Goal: Task Accomplishment & Management: Use online tool/utility

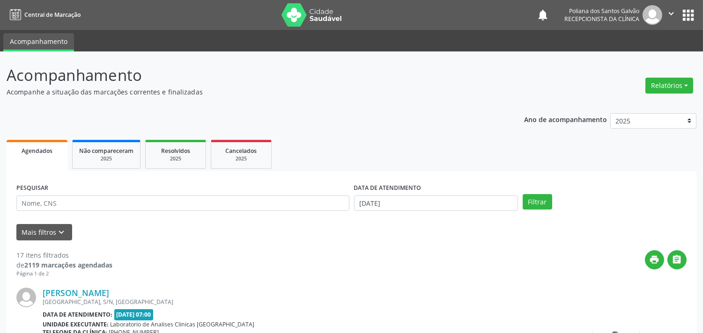
scroll to position [52, 0]
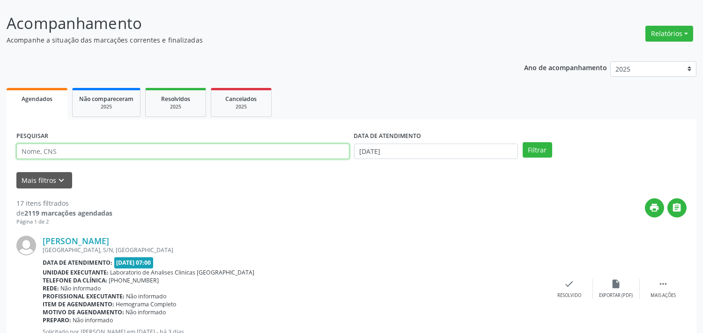
click at [139, 154] on input "text" at bounding box center [182, 152] width 333 height 16
type input "[PERSON_NAME]"
click at [522, 142] on button "Filtrar" at bounding box center [536, 150] width 29 height 16
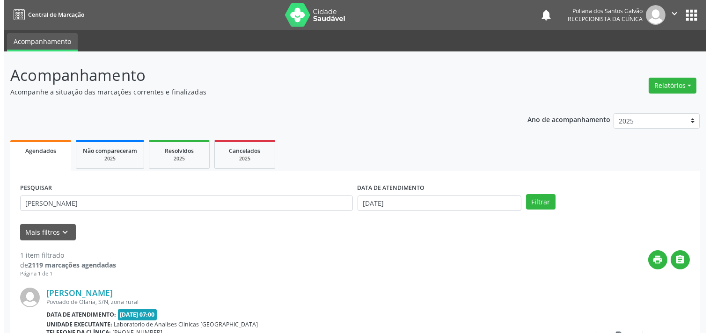
scroll to position [87, 0]
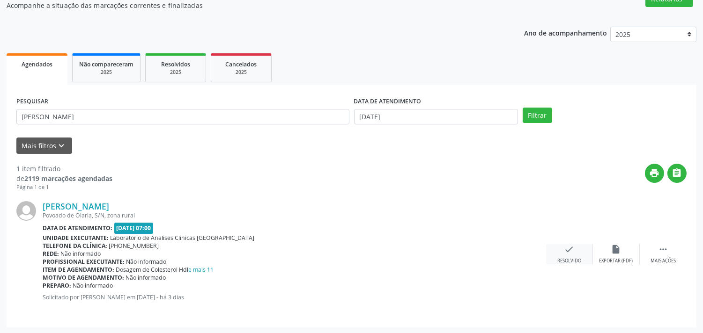
click at [552, 249] on div "check Resolvido" at bounding box center [569, 254] width 47 height 20
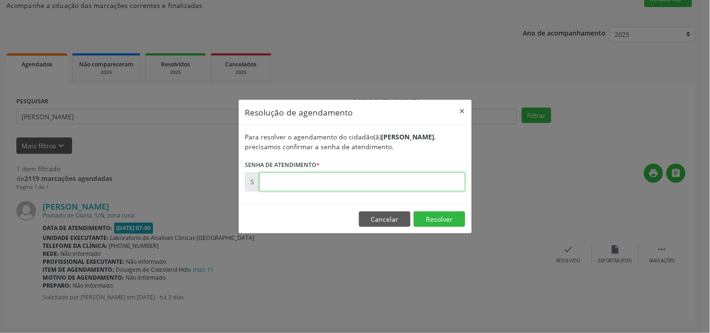
click at [425, 185] on input "text" at bounding box center [362, 182] width 206 height 19
type input "00176642"
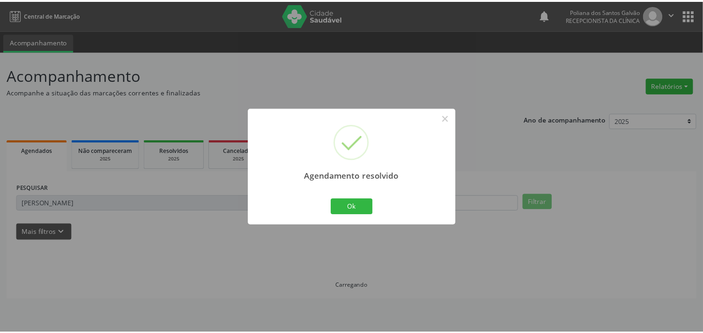
scroll to position [0, 0]
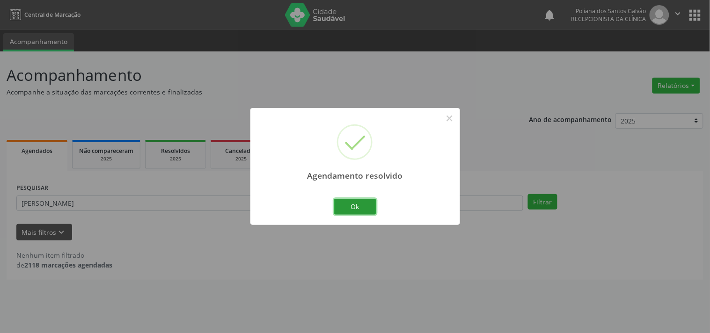
click at [351, 209] on button "Ok" at bounding box center [355, 207] width 42 height 16
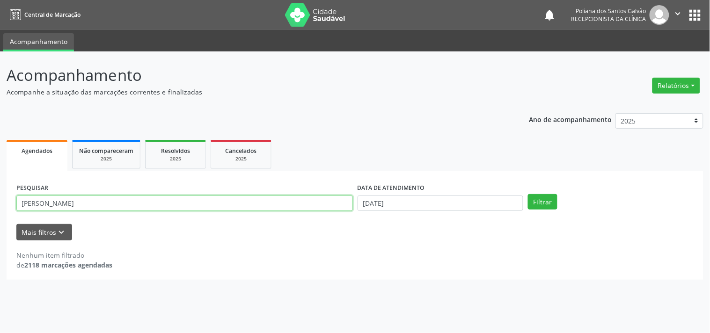
drag, startPoint x: 317, startPoint y: 202, endPoint x: 0, endPoint y: 161, distance: 320.1
click at [0, 161] on div "Acompanhamento Acompanhe a situação das marcações correntes e finalizadas Relat…" at bounding box center [355, 192] width 710 height 282
type input "IREN"
click at [528, 194] on button "Filtrar" at bounding box center [542, 202] width 29 height 16
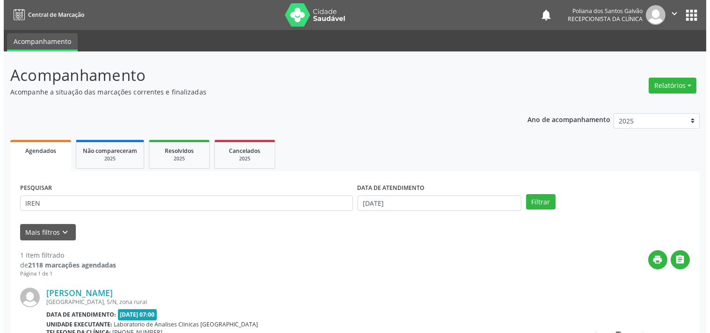
scroll to position [87, 0]
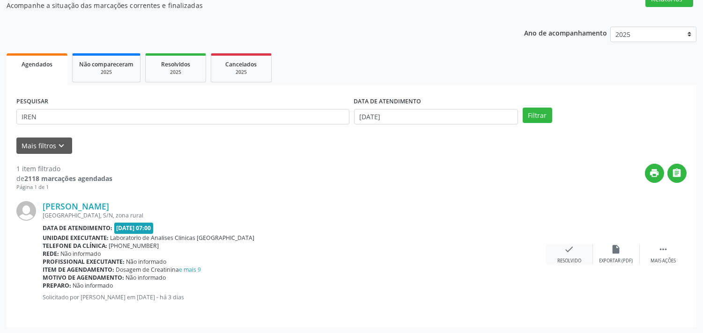
click at [576, 250] on div "check Resolvido" at bounding box center [569, 254] width 47 height 20
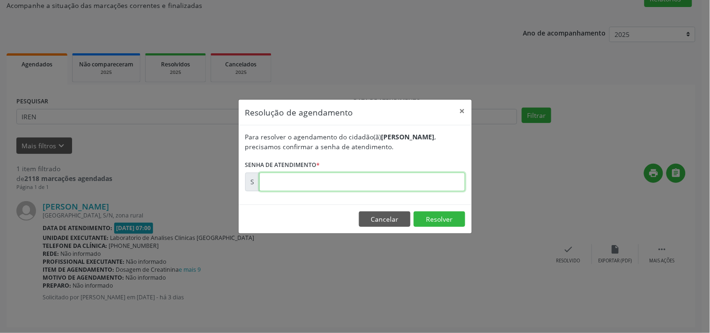
click at [404, 185] on input "text" at bounding box center [362, 182] width 206 height 19
type input "00176645"
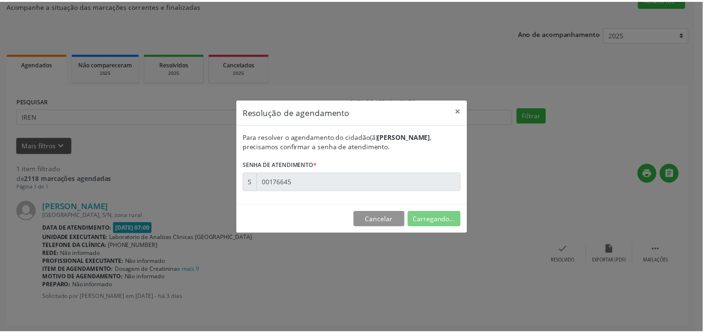
scroll to position [0, 0]
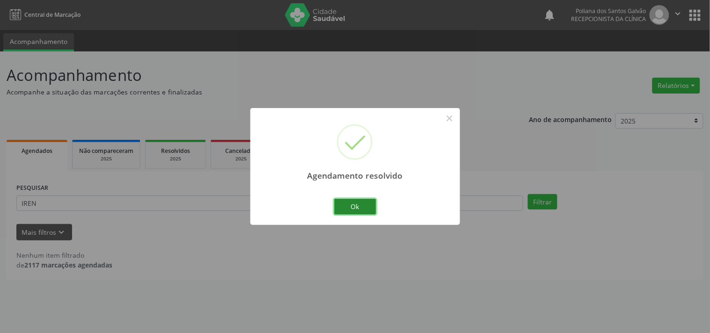
click at [357, 206] on button "Ok" at bounding box center [355, 207] width 42 height 16
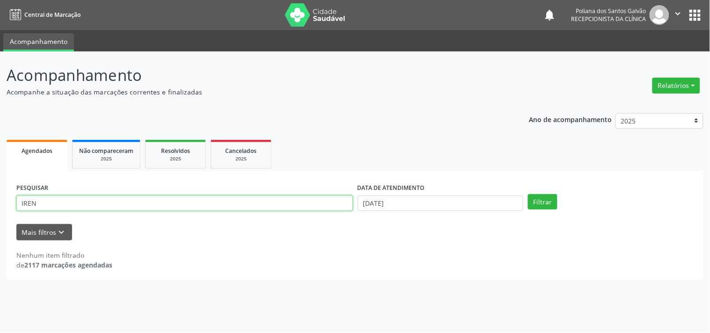
click at [0, 127] on div "Acompanhamento Acompanhe a situação das marcações correntes e finalizadas Relat…" at bounding box center [355, 192] width 710 height 282
type input "[PERSON_NAME]"
click at [528, 194] on button "Filtrar" at bounding box center [542, 202] width 29 height 16
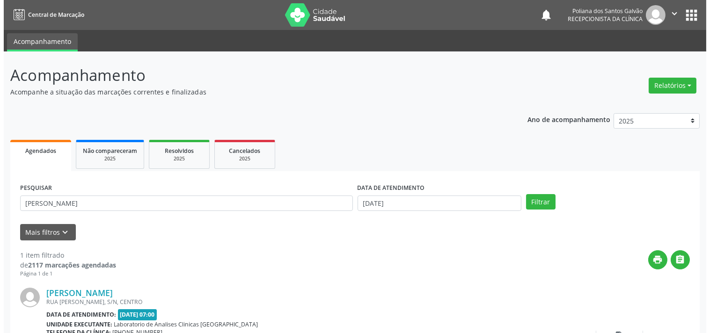
scroll to position [87, 0]
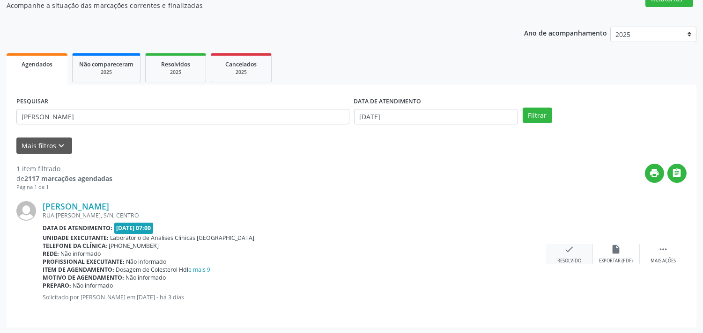
click at [577, 249] on div "check Resolvido" at bounding box center [569, 254] width 47 height 20
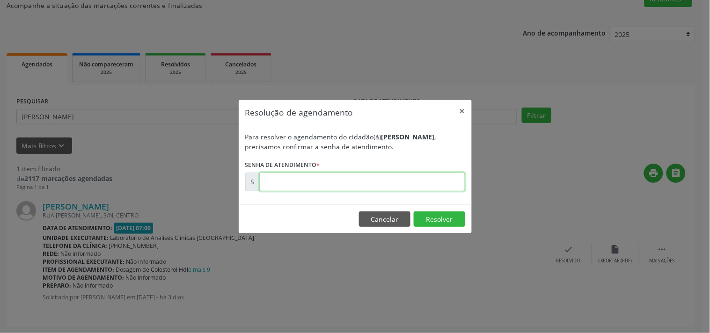
click at [440, 183] on input "text" at bounding box center [362, 182] width 206 height 19
type input "00176817"
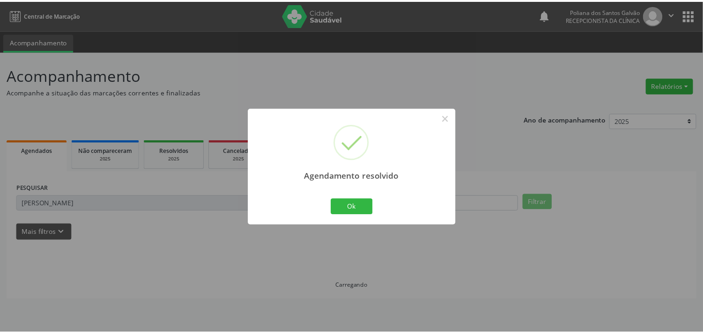
scroll to position [0, 0]
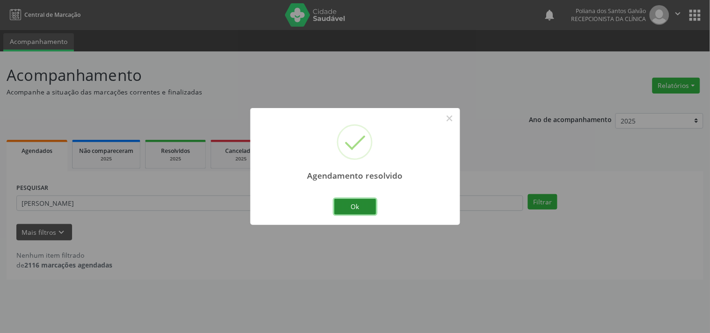
click at [361, 212] on button "Ok" at bounding box center [355, 207] width 42 height 16
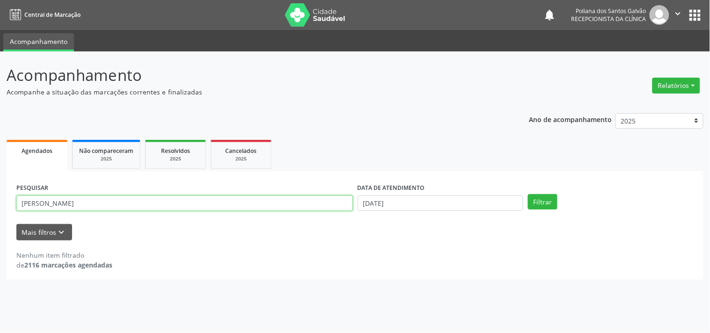
drag, startPoint x: 316, startPoint y: 203, endPoint x: 0, endPoint y: 110, distance: 329.4
click at [0, 114] on div "Acompanhamento Acompanhe a situação das marcações correntes e finalizadas Relat…" at bounding box center [355, 192] width 710 height 282
type input "[PERSON_NAME]"
click at [528, 194] on button "Filtrar" at bounding box center [542, 202] width 29 height 16
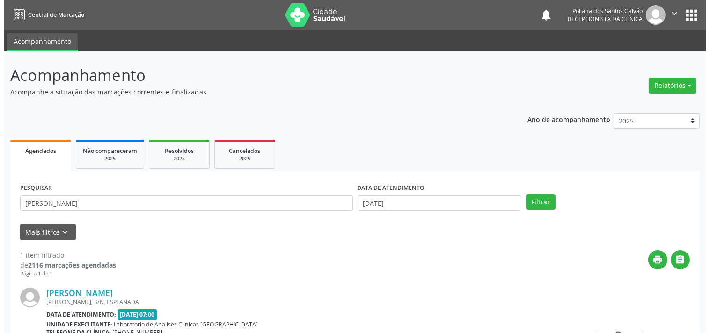
scroll to position [87, 0]
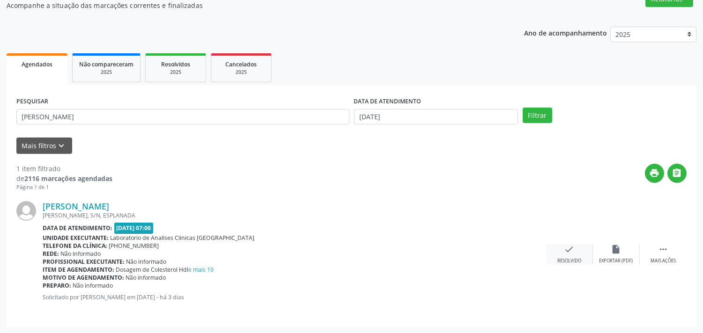
click at [564, 256] on div "check Resolvido" at bounding box center [569, 254] width 47 height 20
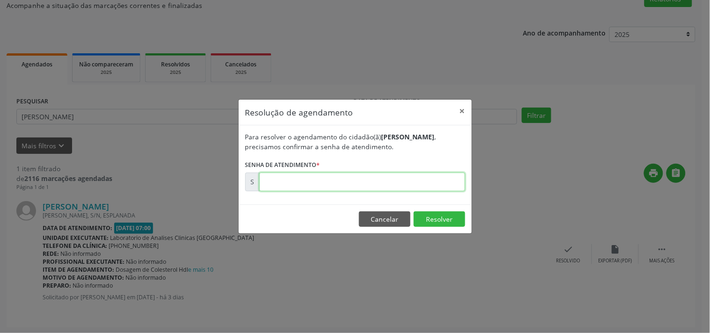
click at [434, 181] on input "text" at bounding box center [362, 182] width 206 height 19
type input "00176819"
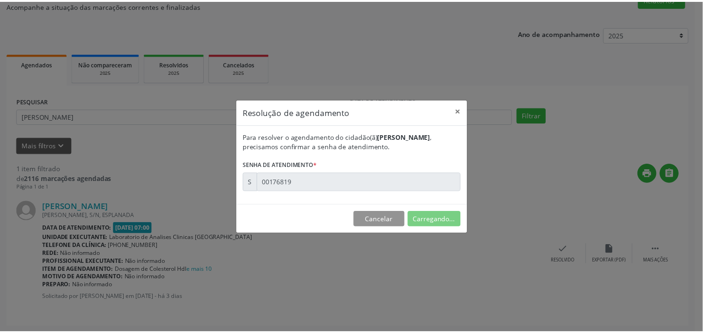
scroll to position [0, 0]
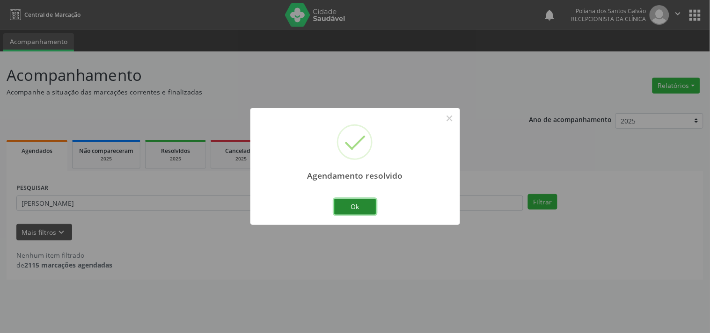
click at [370, 213] on button "Ok" at bounding box center [355, 207] width 42 height 16
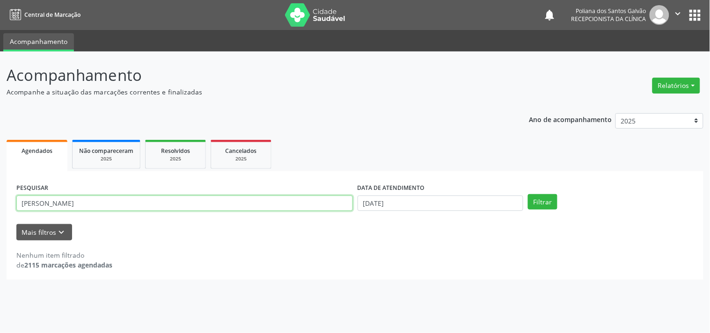
drag, startPoint x: 306, startPoint y: 197, endPoint x: 0, endPoint y: 110, distance: 318.3
click at [0, 160] on div "Acompanhamento Acompanhe a situação das marcações correntes e finalizadas Relat…" at bounding box center [355, 192] width 710 height 282
type input "HELENI"
click at [528, 194] on button "Filtrar" at bounding box center [542, 202] width 29 height 16
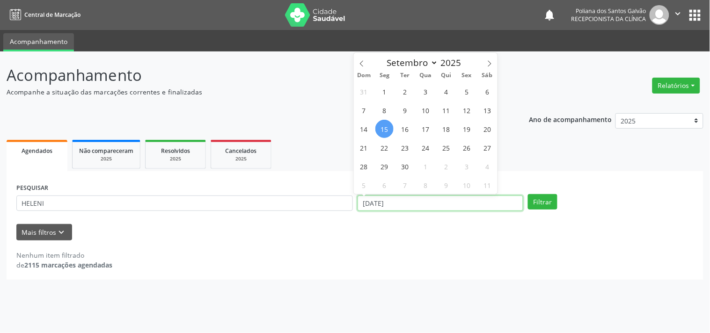
click at [462, 198] on input "[DATE]" at bounding box center [441, 204] width 166 height 16
click at [402, 124] on span "16" at bounding box center [405, 129] width 18 height 18
type input "[DATE]"
click at [385, 125] on span "15" at bounding box center [384, 129] width 18 height 18
click at [449, 196] on input "[DATE] até [DATE]" at bounding box center [441, 204] width 166 height 16
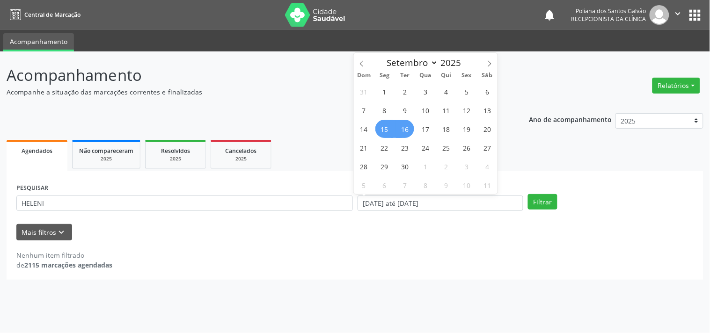
click at [384, 127] on span "15" at bounding box center [384, 129] width 18 height 18
type input "[DATE]"
click at [400, 128] on span "16" at bounding box center [405, 129] width 18 height 18
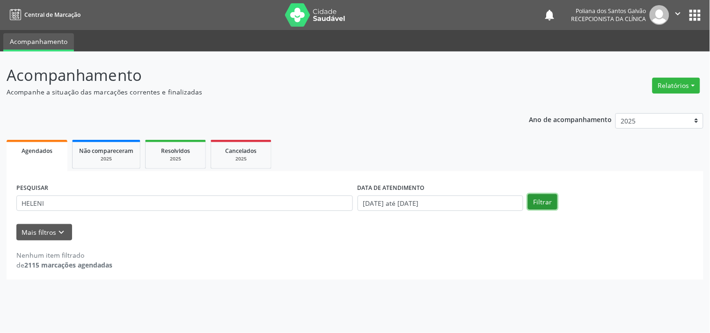
click at [540, 207] on button "Filtrar" at bounding box center [542, 202] width 29 height 16
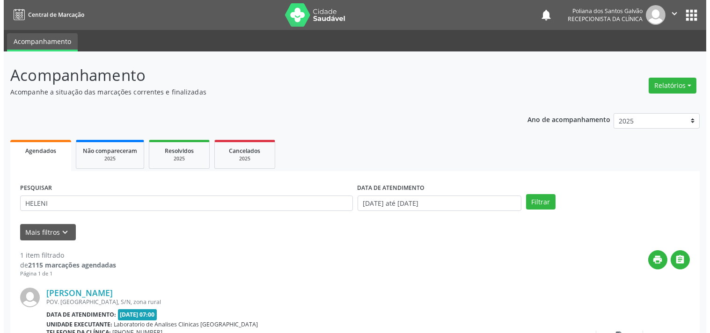
scroll to position [87, 0]
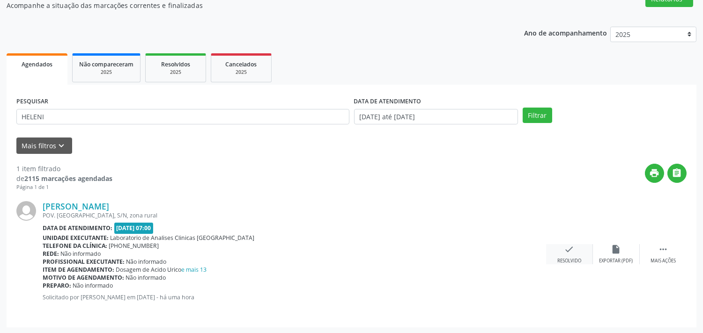
click at [566, 256] on div "check Resolvido" at bounding box center [569, 254] width 47 height 20
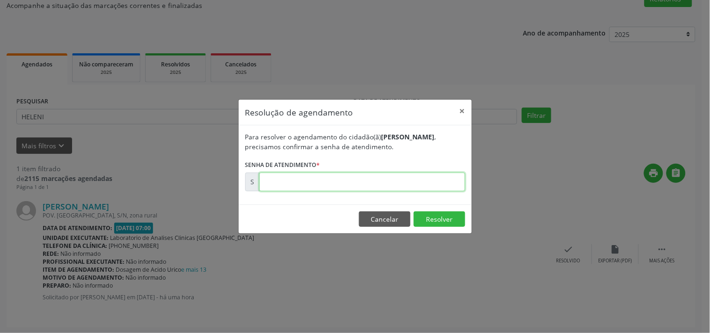
click at [440, 180] on input "text" at bounding box center [362, 182] width 206 height 19
type input "00176853"
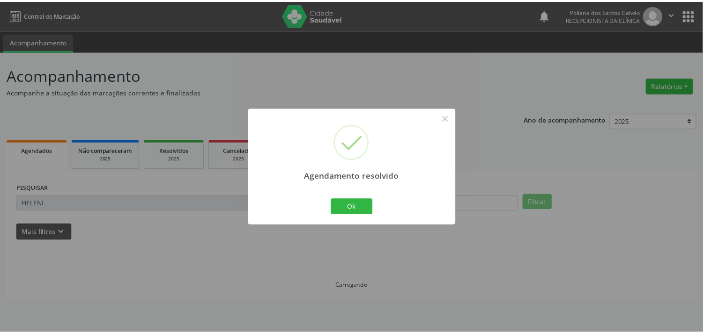
scroll to position [0, 0]
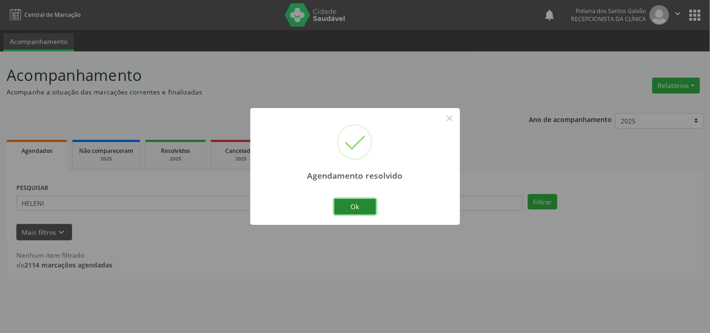
click at [368, 204] on button "Ok" at bounding box center [355, 207] width 42 height 16
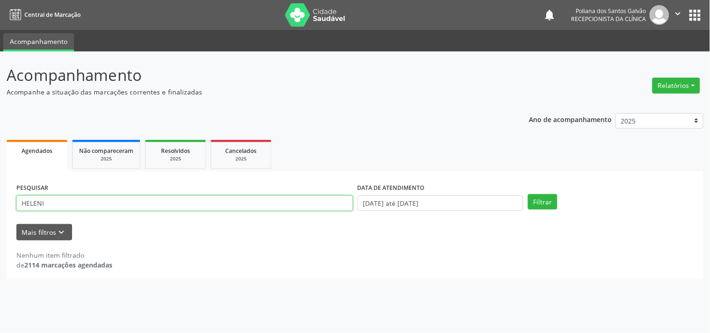
click at [180, 205] on input "HELENI" at bounding box center [184, 204] width 337 height 16
drag, startPoint x: 180, startPoint y: 205, endPoint x: 0, endPoint y: 148, distance: 188.8
click at [0, 150] on div "Acompanhamento Acompanhe a situação das marcações correntes e finalizadas Relat…" at bounding box center [355, 192] width 710 height 282
type input "ALMIRA"
click at [528, 194] on button "Filtrar" at bounding box center [542, 202] width 29 height 16
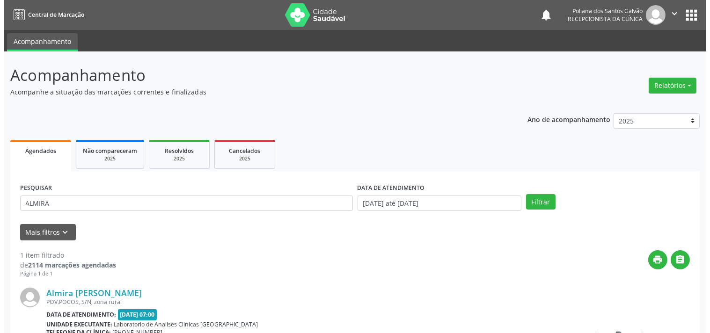
scroll to position [87, 0]
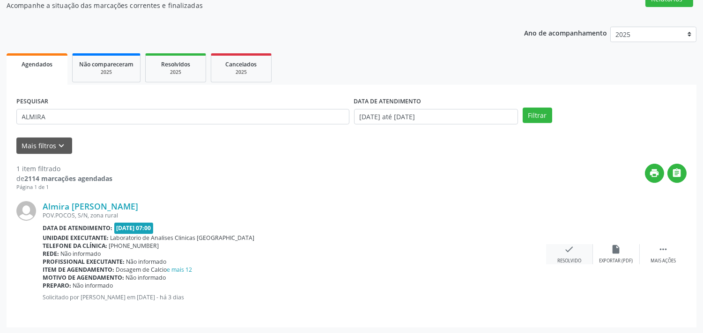
click at [569, 255] on div "check Resolvido" at bounding box center [569, 254] width 47 height 20
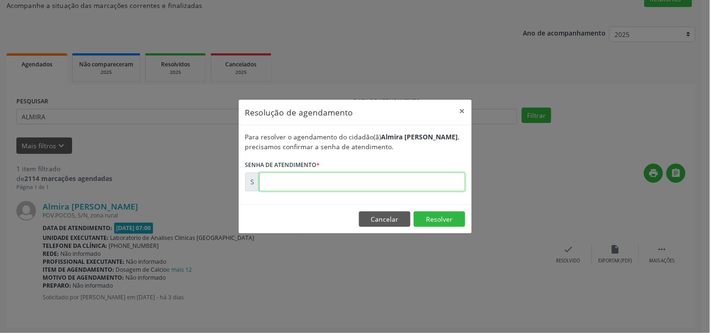
click at [433, 179] on input "text" at bounding box center [362, 182] width 206 height 19
type input "00176648"
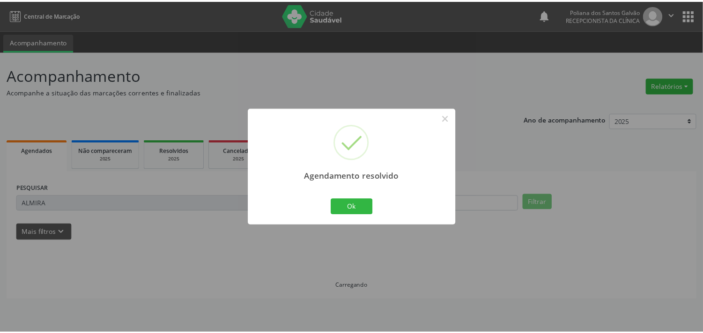
scroll to position [0, 0]
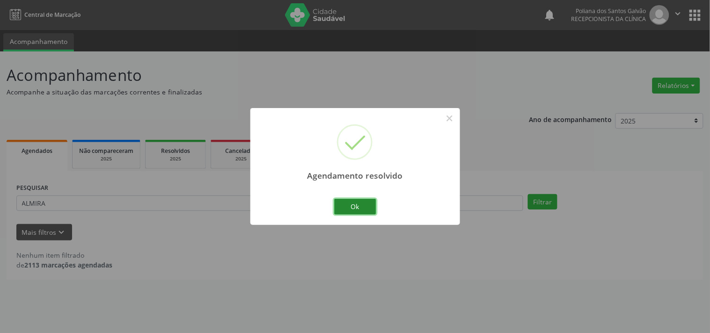
drag, startPoint x: 360, startPoint y: 203, endPoint x: 290, endPoint y: 194, distance: 70.7
click at [359, 203] on button "Ok" at bounding box center [355, 207] width 42 height 16
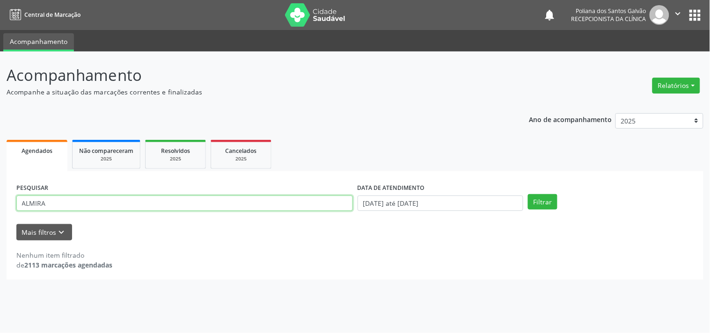
drag, startPoint x: 274, startPoint y: 201, endPoint x: 0, endPoint y: 155, distance: 277.6
click at [0, 164] on div "Acompanhamento Acompanhe a situação das marcações correntes e finalizadas Relat…" at bounding box center [355, 192] width 710 height 282
type input "EDINA"
click at [528, 194] on button "Filtrar" at bounding box center [542, 202] width 29 height 16
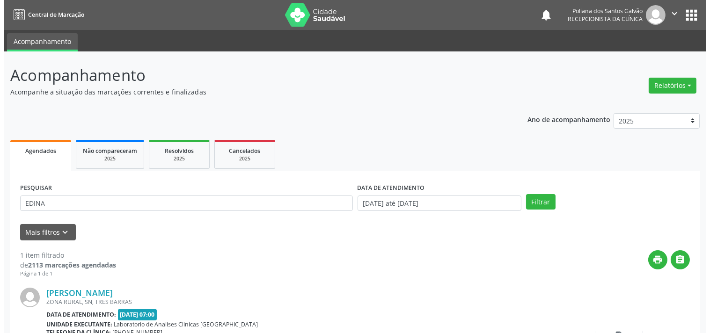
scroll to position [87, 0]
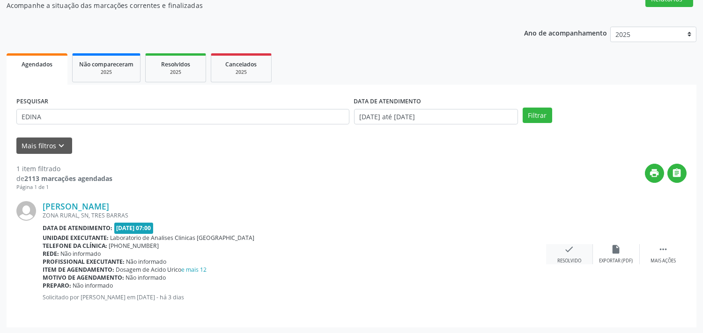
click at [560, 250] on div "check Resolvido" at bounding box center [569, 254] width 47 height 20
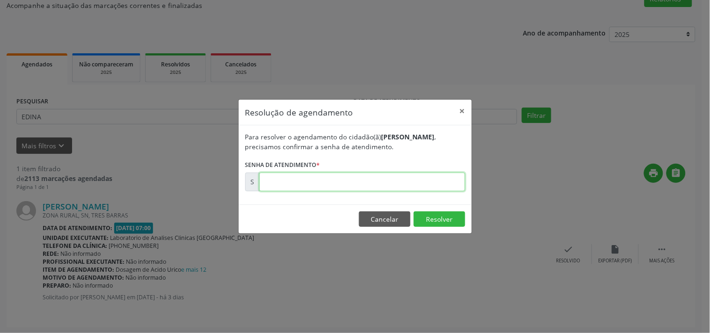
click at [417, 182] on input "text" at bounding box center [362, 182] width 206 height 19
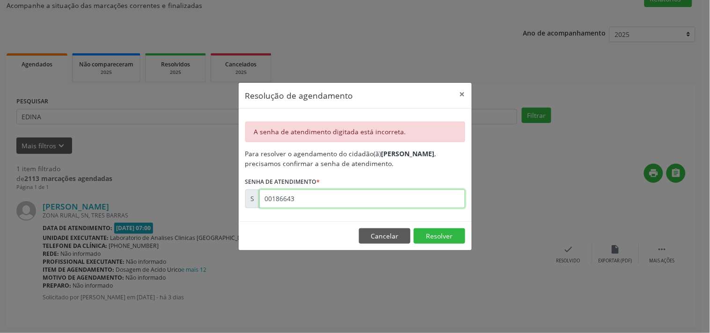
click at [279, 202] on input "00186643" at bounding box center [362, 199] width 206 height 19
click at [279, 202] on input "00016643" at bounding box center [362, 199] width 206 height 19
type input "00176643"
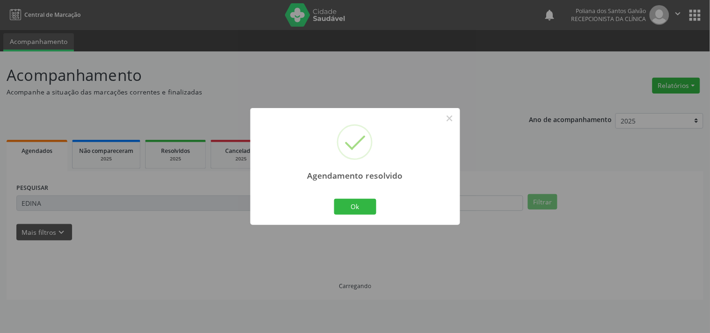
scroll to position [0, 0]
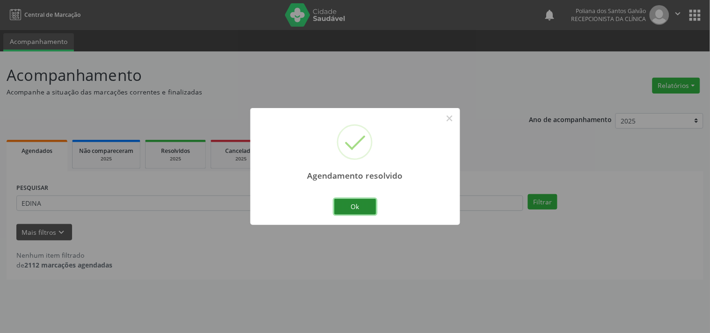
click at [347, 202] on button "Ok" at bounding box center [355, 207] width 42 height 16
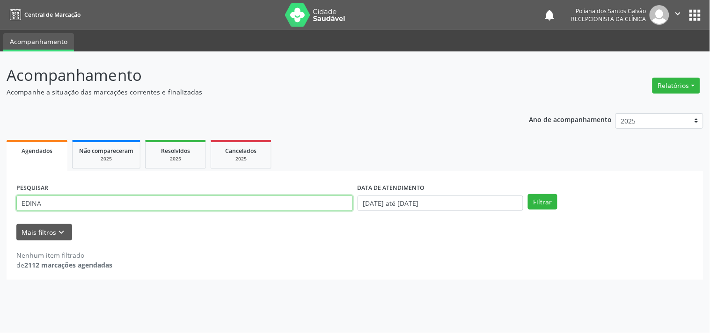
drag, startPoint x: 279, startPoint y: 203, endPoint x: 0, endPoint y: 153, distance: 283.0
click at [0, 144] on div "Acompanhamento Acompanhe a situação das marcações correntes e finalizadas Relat…" at bounding box center [355, 192] width 710 height 282
type input "K"
type input "[PERSON_NAME]"
click at [528, 194] on button "Filtrar" at bounding box center [542, 202] width 29 height 16
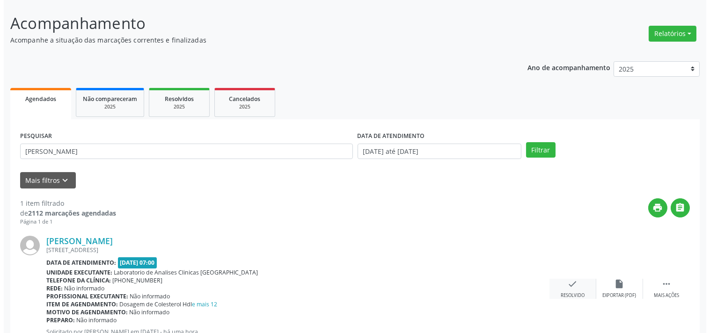
scroll to position [87, 0]
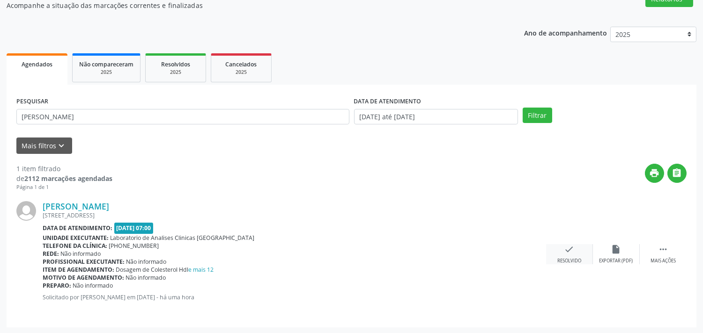
click at [572, 255] on div "check Resolvido" at bounding box center [569, 254] width 47 height 20
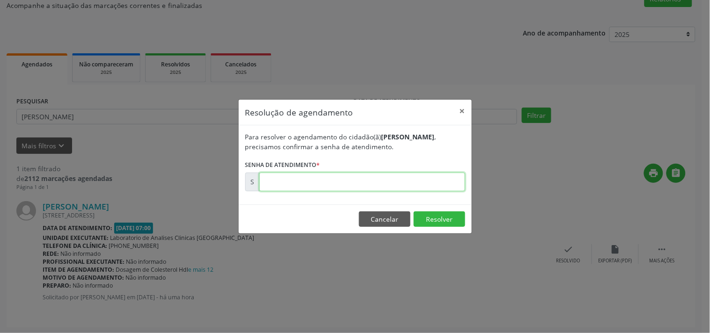
click at [429, 179] on input "text" at bounding box center [362, 182] width 206 height 19
type input "00176849"
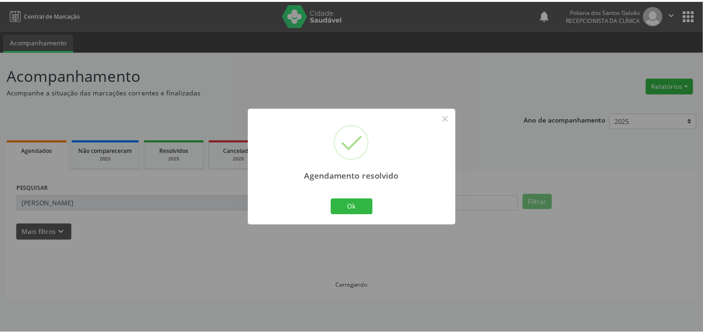
scroll to position [0, 0]
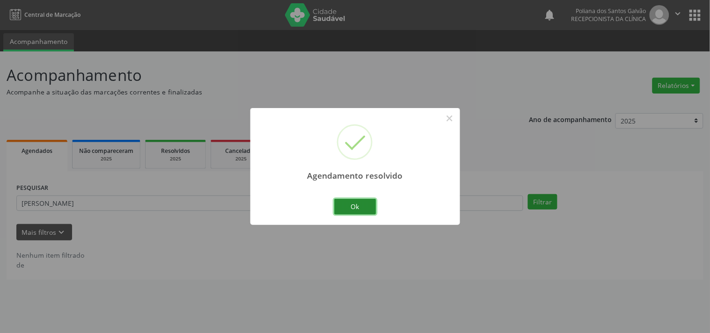
click at [355, 207] on button "Ok" at bounding box center [355, 207] width 42 height 16
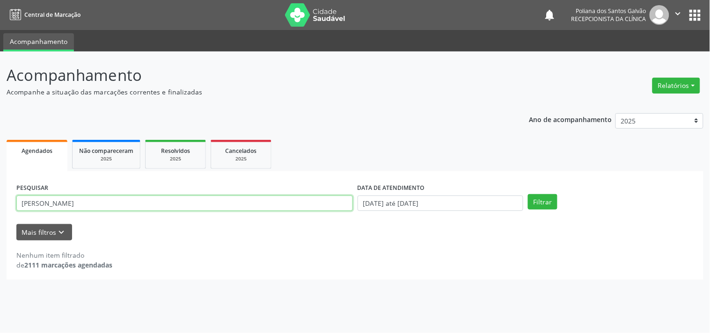
drag, startPoint x: 308, startPoint y: 204, endPoint x: 0, endPoint y: 198, distance: 308.1
click at [0, 181] on div "Acompanhamento Acompanhe a situação das marcações correntes e finalizadas Relat…" at bounding box center [355, 192] width 710 height 282
type input "ANA LA"
click at [528, 194] on button "Filtrar" at bounding box center [542, 202] width 29 height 16
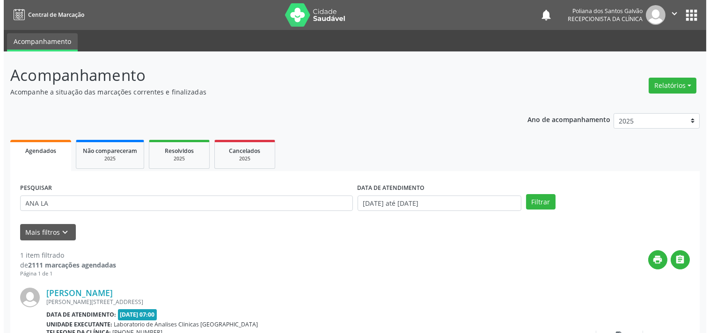
scroll to position [87, 0]
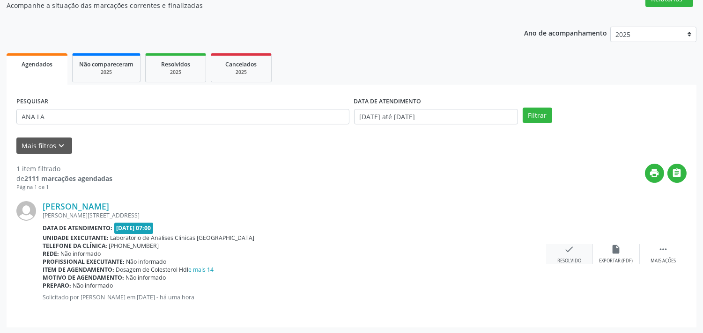
click at [564, 249] on icon "check" at bounding box center [569, 249] width 10 height 10
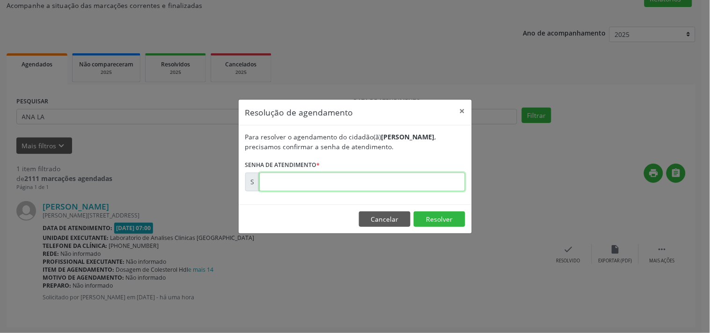
click at [424, 176] on input "text" at bounding box center [362, 182] width 206 height 19
type input "00176835"
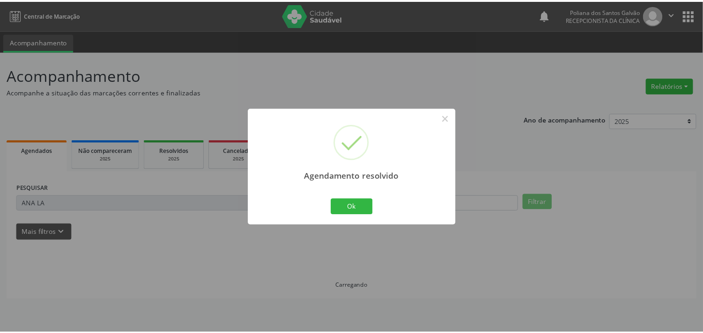
scroll to position [0, 0]
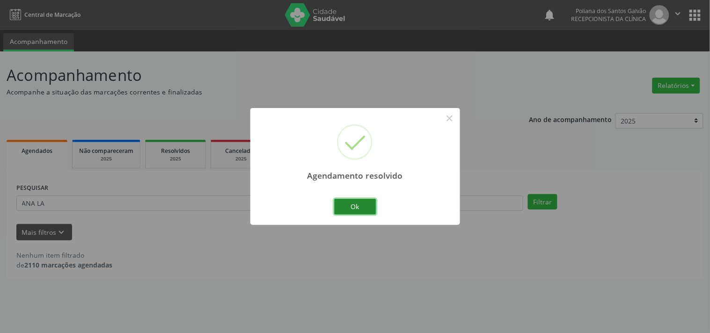
click at [354, 206] on button "Ok" at bounding box center [355, 207] width 42 height 16
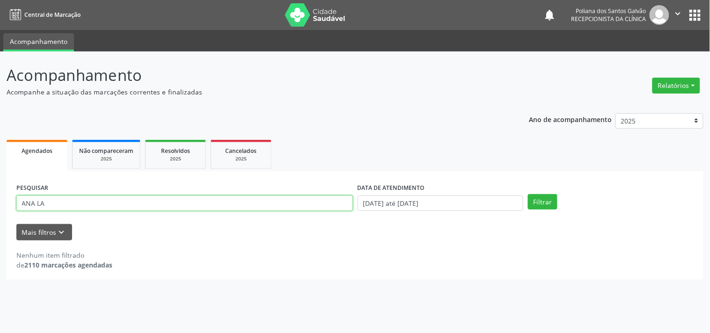
drag, startPoint x: 261, startPoint y: 202, endPoint x: 0, endPoint y: 144, distance: 267.7
click at [0, 145] on div "Acompanhamento Acompanhe a situação das marcações correntes e finalizadas Relat…" at bounding box center [355, 192] width 710 height 282
type input "JULIO"
click at [528, 194] on button "Filtrar" at bounding box center [542, 202] width 29 height 16
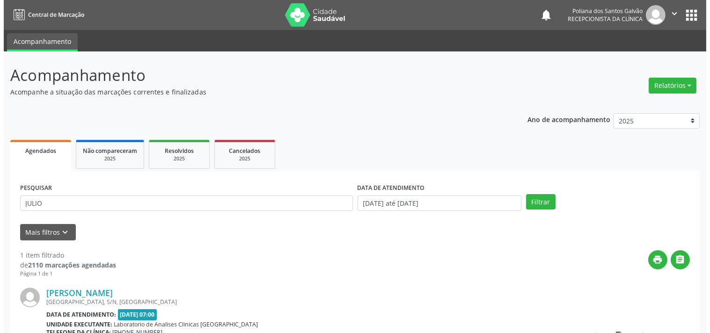
scroll to position [87, 0]
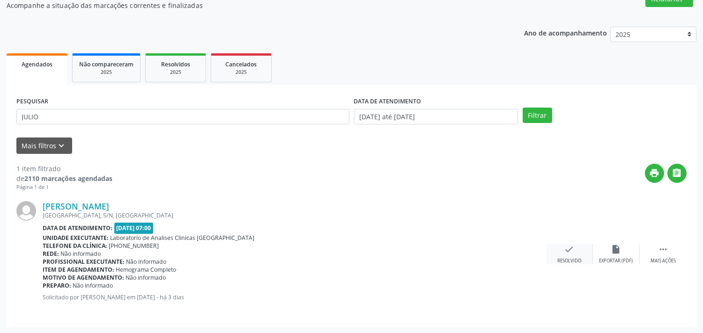
click at [573, 253] on icon "check" at bounding box center [569, 249] width 10 height 10
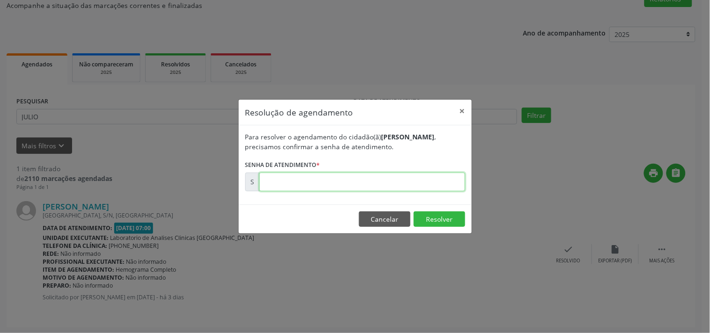
click at [450, 180] on input "text" at bounding box center [362, 182] width 206 height 19
type input "00176634"
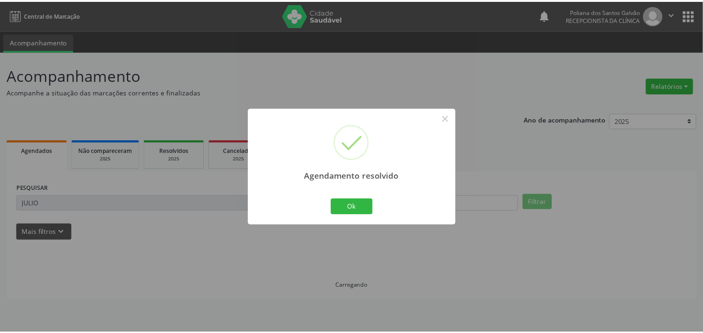
scroll to position [0, 0]
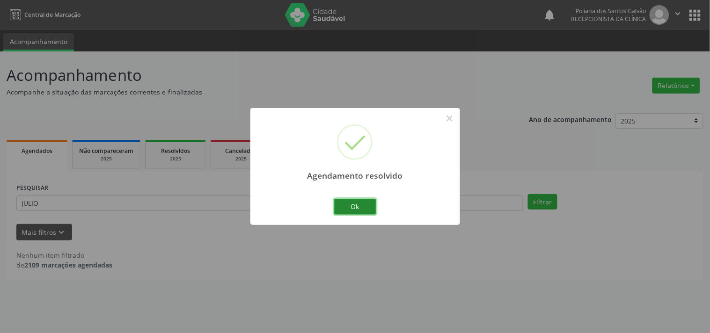
click at [358, 204] on button "Ok" at bounding box center [355, 207] width 42 height 16
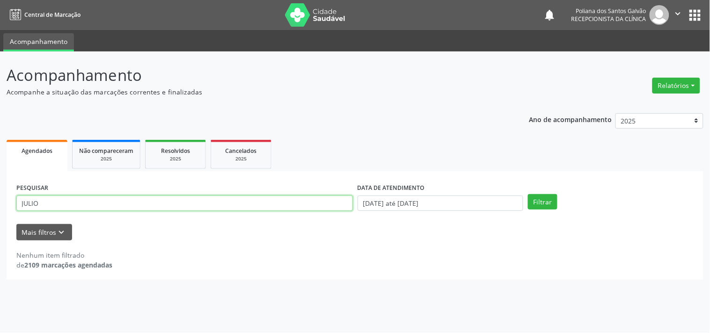
drag, startPoint x: 325, startPoint y: 204, endPoint x: 0, endPoint y: 59, distance: 355.4
click at [0, 81] on div "Acompanhamento Acompanhe a situação das marcações correntes e finalizadas Relat…" at bounding box center [355, 192] width 710 height 282
click at [528, 194] on button "Filtrar" at bounding box center [542, 202] width 29 height 16
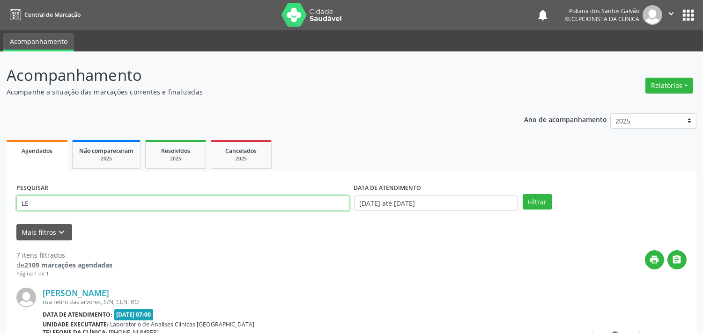
click at [143, 210] on input "LE" at bounding box center [182, 204] width 333 height 16
type input "LOANE"
click at [522, 194] on button "Filtrar" at bounding box center [536, 202] width 29 height 16
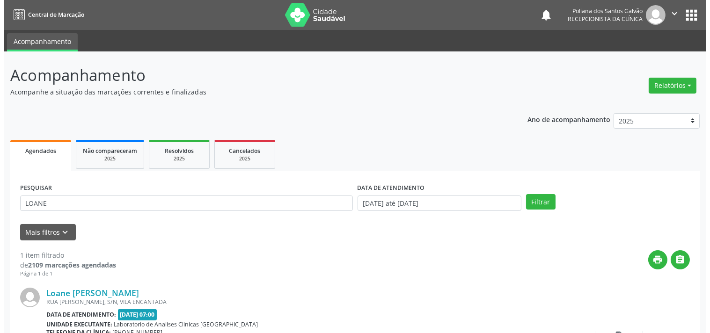
scroll to position [87, 0]
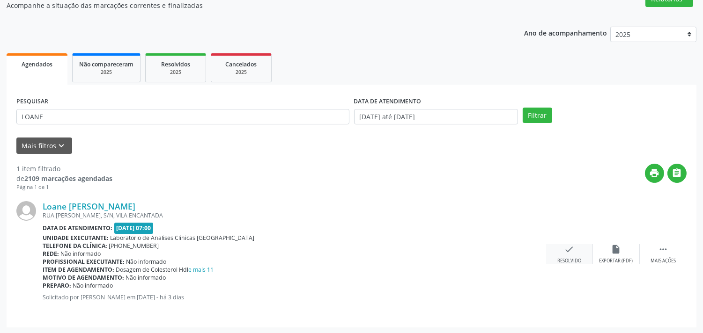
click at [575, 256] on div "check Resolvido" at bounding box center [569, 254] width 47 height 20
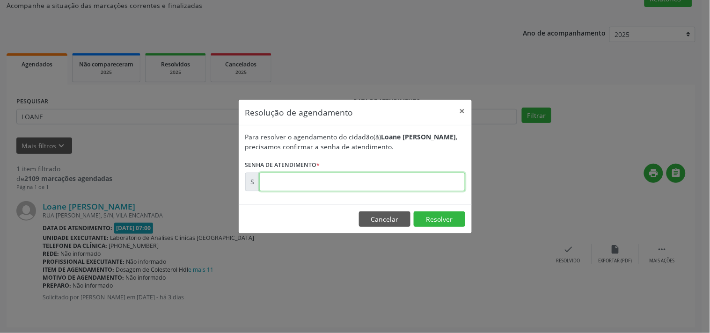
click at [423, 179] on input "text" at bounding box center [362, 182] width 206 height 19
type input "00176654"
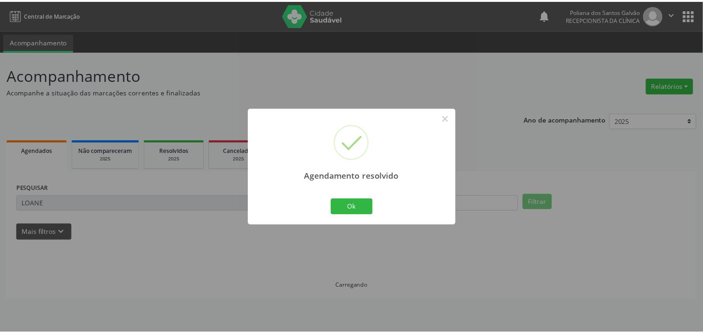
scroll to position [0, 0]
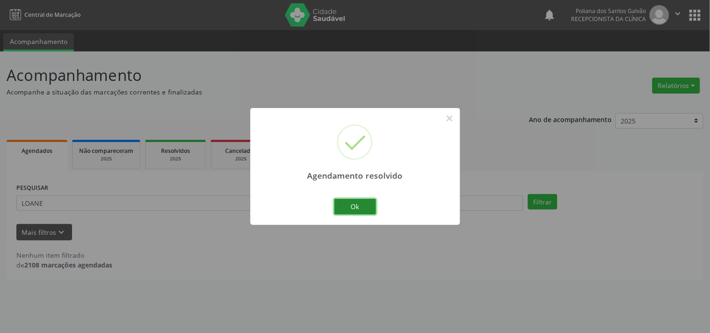
click at [361, 211] on button "Ok" at bounding box center [355, 207] width 42 height 16
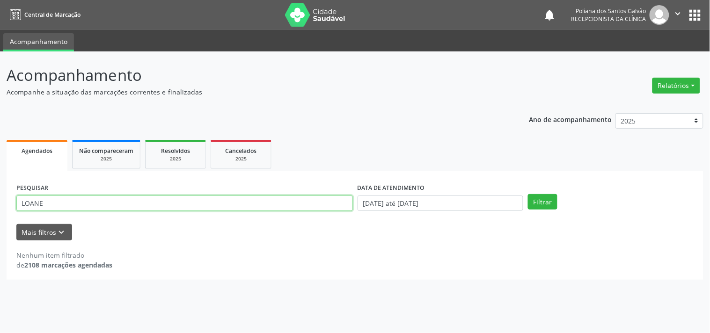
drag, startPoint x: 313, startPoint y: 204, endPoint x: 0, endPoint y: 132, distance: 321.0
click at [0, 146] on div "Acompanhamento Acompanhe a situação das marcações correntes e finalizadas Relat…" at bounding box center [355, 192] width 710 height 282
type input "[PERSON_NAME]"
click at [528, 194] on button "Filtrar" at bounding box center [542, 202] width 29 height 16
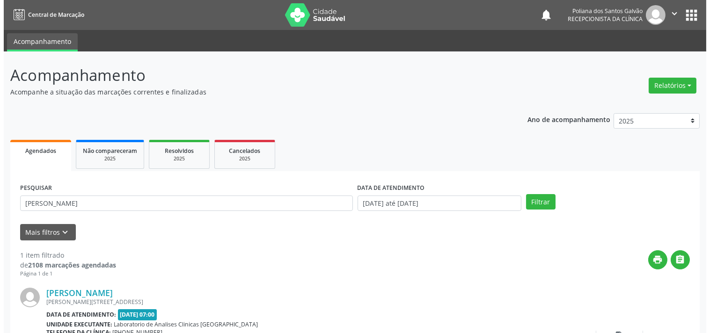
scroll to position [87, 0]
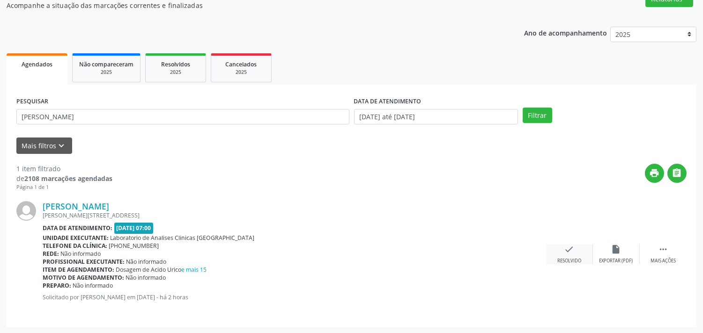
click at [558, 247] on div "check Resolvido" at bounding box center [569, 254] width 47 height 20
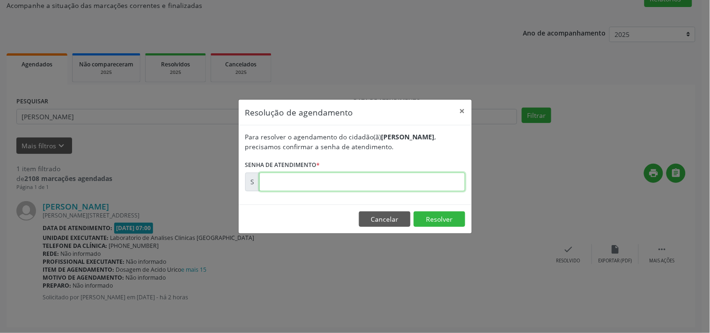
click at [417, 186] on input "text" at bounding box center [362, 182] width 206 height 19
type input "00176832"
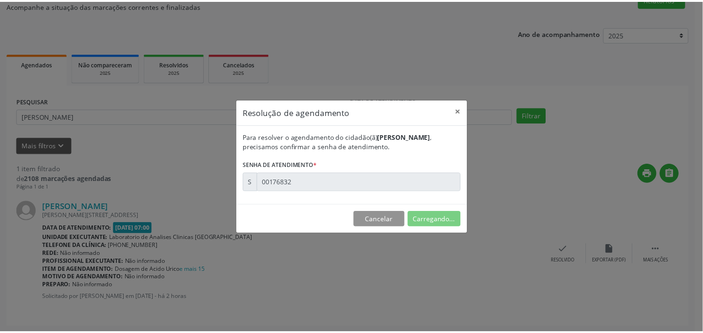
scroll to position [0, 0]
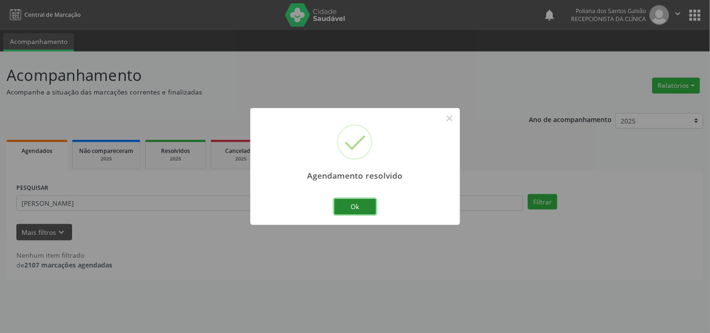
click at [363, 202] on button "Ok" at bounding box center [355, 207] width 42 height 16
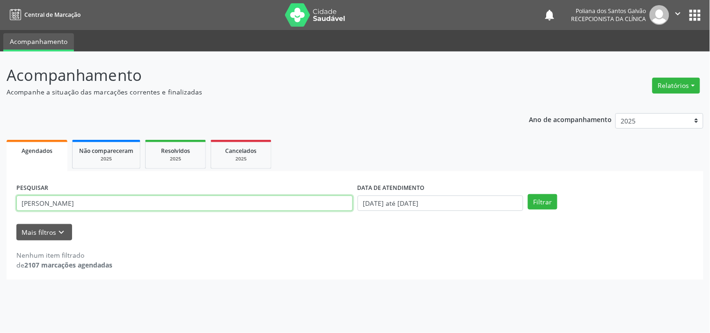
drag, startPoint x: 161, startPoint y: 209, endPoint x: 0, endPoint y: 139, distance: 175.2
click at [0, 162] on div "Acompanhamento Acompanhe a situação das marcações correntes e finalizadas Relat…" at bounding box center [355, 192] width 710 height 282
type input "GRAZI"
click at [528, 194] on button "Filtrar" at bounding box center [542, 202] width 29 height 16
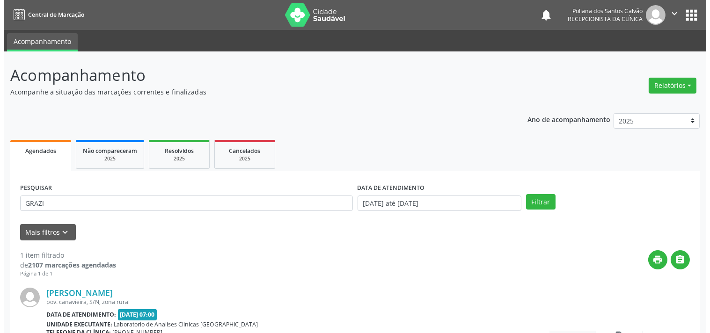
scroll to position [87, 0]
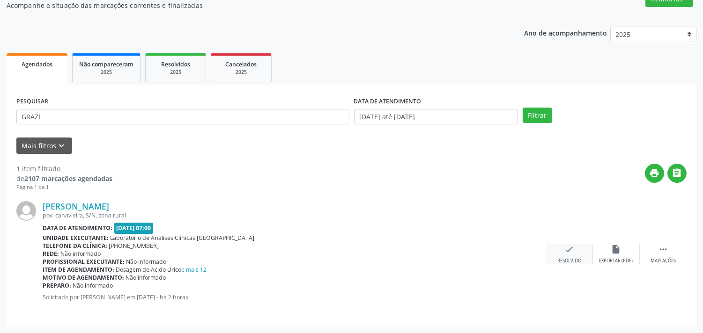
click at [572, 255] on div "check Resolvido" at bounding box center [569, 254] width 47 height 20
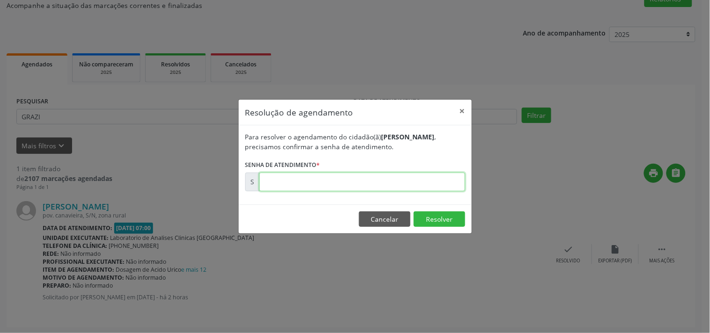
click at [386, 179] on input "text" at bounding box center [362, 182] width 206 height 19
type input "00176837"
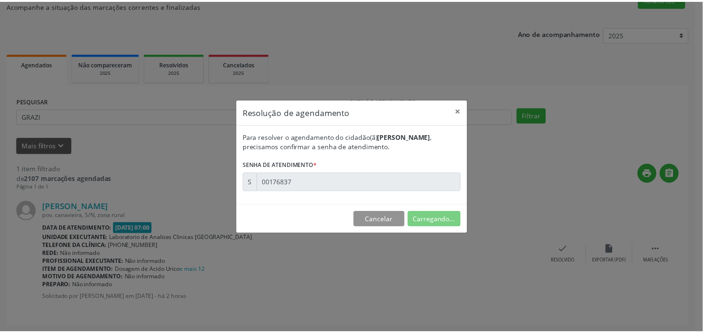
scroll to position [0, 0]
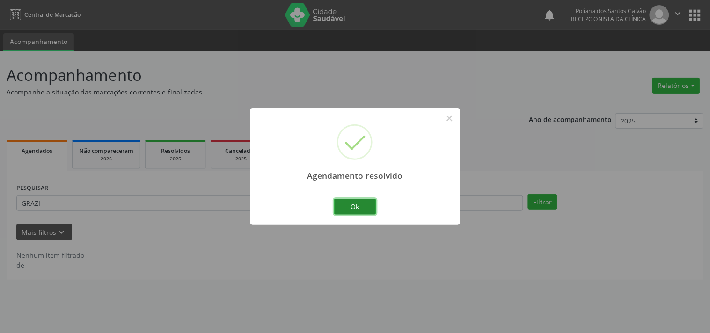
click at [359, 204] on button "Ok" at bounding box center [355, 207] width 42 height 16
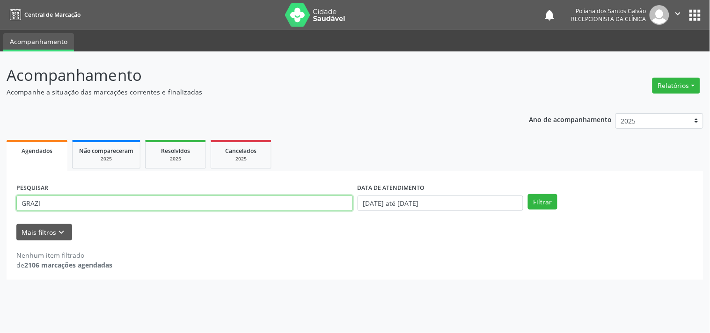
drag, startPoint x: 320, startPoint y: 205, endPoint x: 0, endPoint y: 156, distance: 323.8
click at [0, 162] on div "Acompanhamento Acompanhe a situação das marcações correntes e finalizadas Relat…" at bounding box center [355, 192] width 710 height 282
type input "[PERSON_NAME]"
click at [528, 194] on button "Filtrar" at bounding box center [542, 202] width 29 height 16
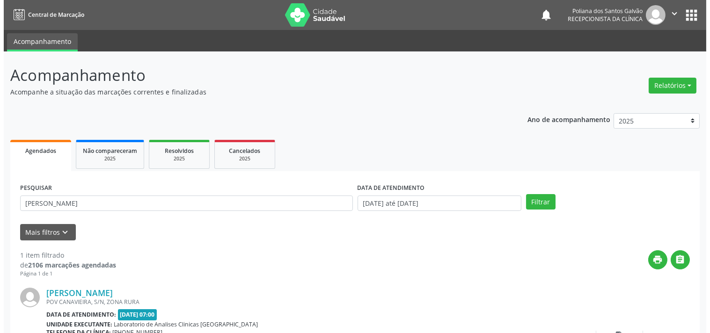
scroll to position [87, 0]
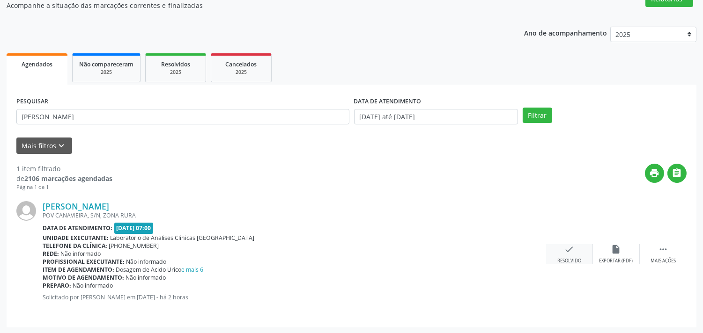
click at [566, 261] on div "Resolvido" at bounding box center [569, 261] width 24 height 7
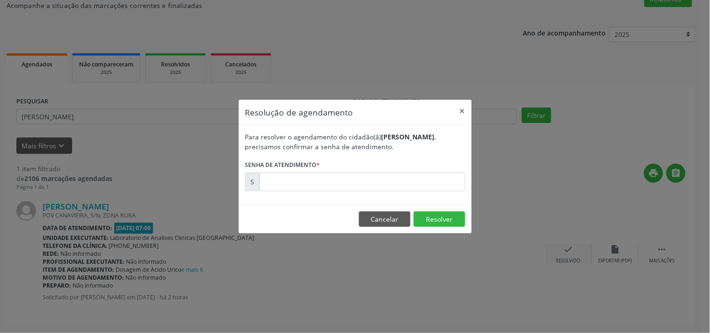
click at [408, 192] on div "Para resolver o agendamento do cidadão(ã) [PERSON_NAME] , precisamos confirmar …" at bounding box center [355, 164] width 233 height 79
click at [408, 181] on input "text" at bounding box center [362, 182] width 206 height 19
type input "00176838"
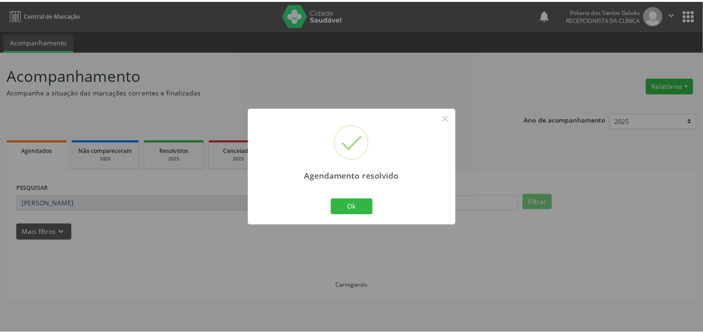
scroll to position [0, 0]
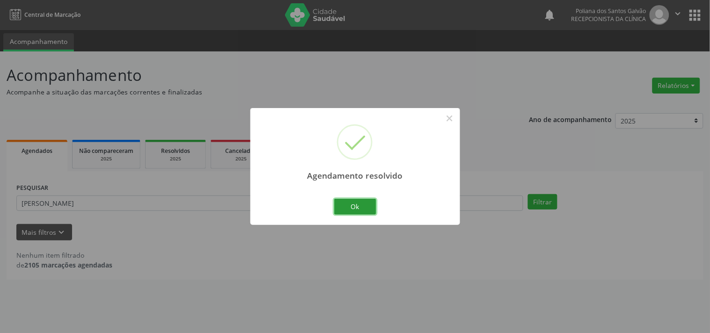
drag, startPoint x: 359, startPoint y: 202, endPoint x: 317, endPoint y: 204, distance: 41.7
click at [359, 202] on button "Ok" at bounding box center [355, 207] width 42 height 16
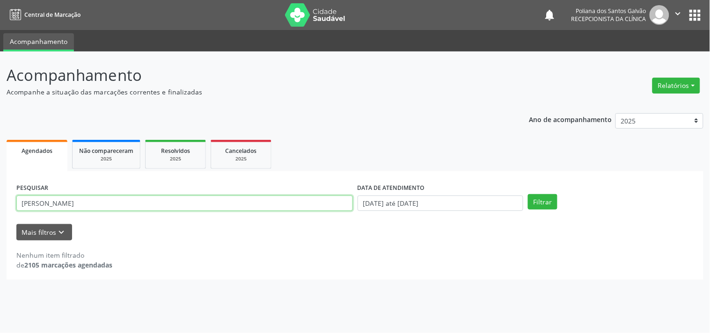
drag, startPoint x: 289, startPoint y: 204, endPoint x: 0, endPoint y: 83, distance: 312.9
click at [0, 100] on div "Acompanhamento Acompanhe a situação das marcações correntes e finalizadas Relat…" at bounding box center [355, 192] width 710 height 282
type input "SEBASTI"
click at [528, 194] on button "Filtrar" at bounding box center [542, 202] width 29 height 16
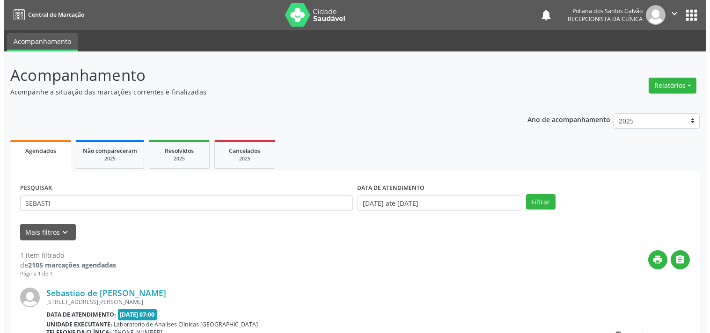
scroll to position [87, 0]
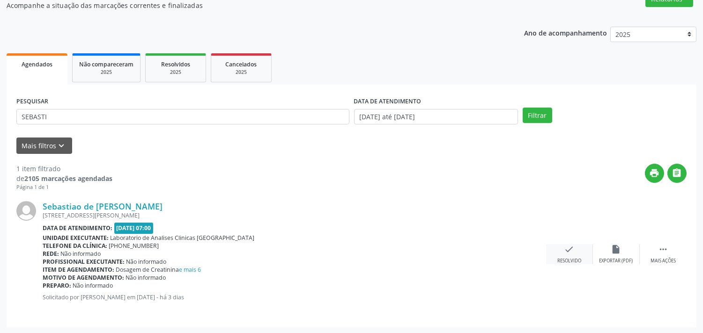
click at [556, 252] on div "check Resolvido" at bounding box center [569, 254] width 47 height 20
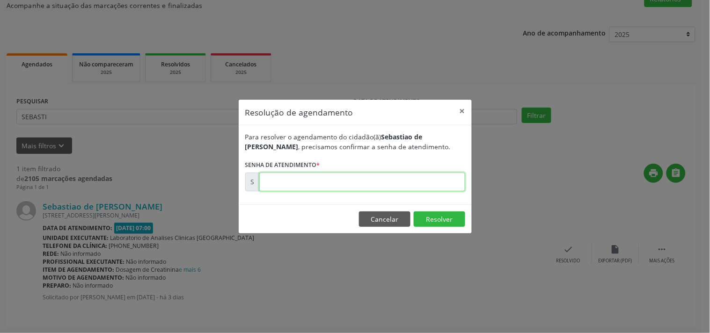
click at [401, 186] on input "text" at bounding box center [362, 182] width 206 height 19
type input "00176807"
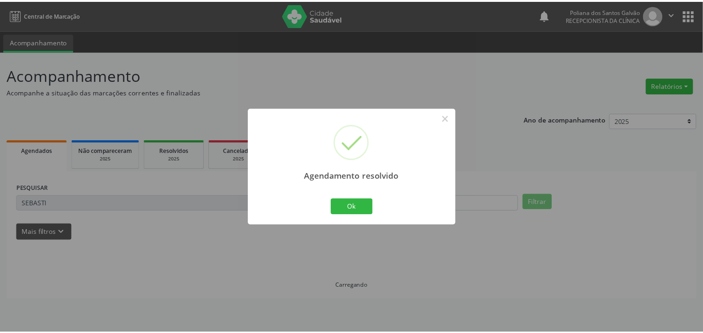
scroll to position [0, 0]
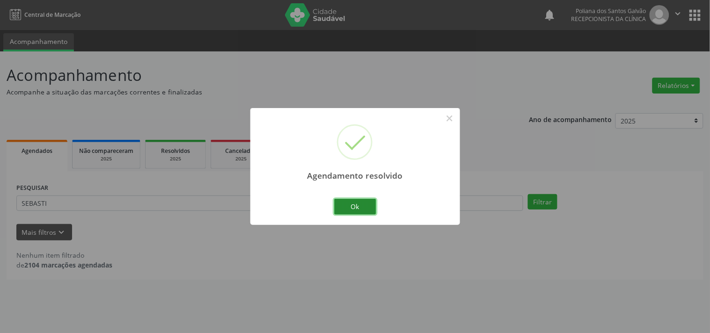
click at [362, 206] on button "Ok" at bounding box center [355, 207] width 42 height 16
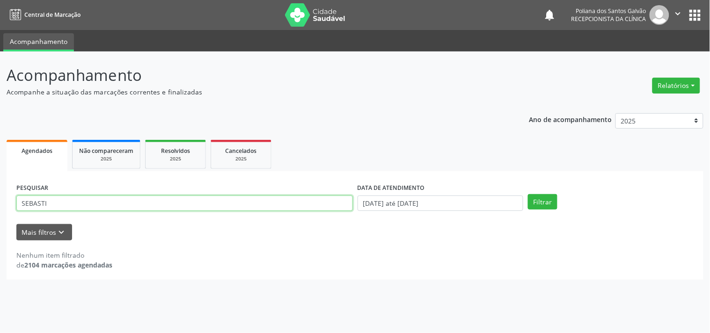
drag, startPoint x: 301, startPoint y: 207, endPoint x: 0, endPoint y: 153, distance: 305.8
click at [0, 156] on div "Acompanhamento Acompanhe a situação das marcações correntes e finalizadas Relat…" at bounding box center [355, 192] width 710 height 282
type input "NOAH"
click at [528, 194] on button "Filtrar" at bounding box center [542, 202] width 29 height 16
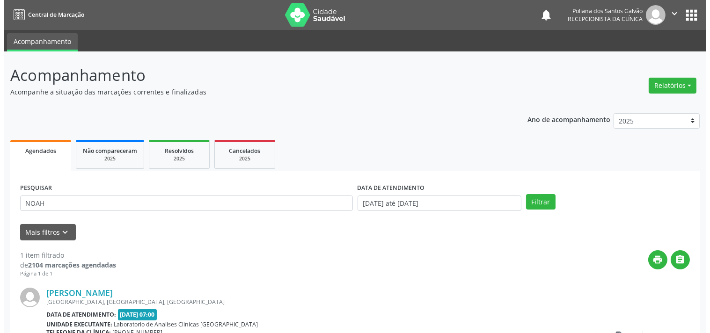
scroll to position [87, 0]
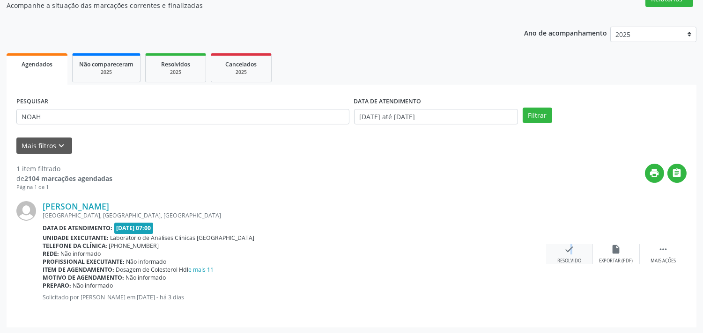
click at [564, 251] on icon "check" at bounding box center [569, 249] width 10 height 10
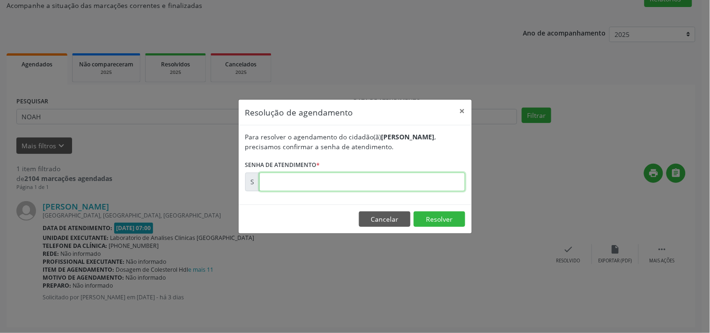
click at [433, 178] on input "text" at bounding box center [362, 182] width 206 height 19
type input "00176641"
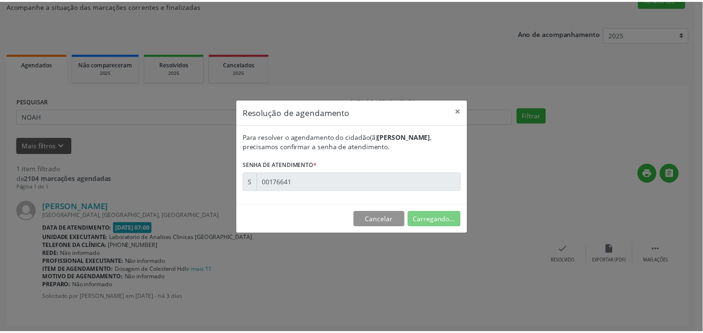
scroll to position [0, 0]
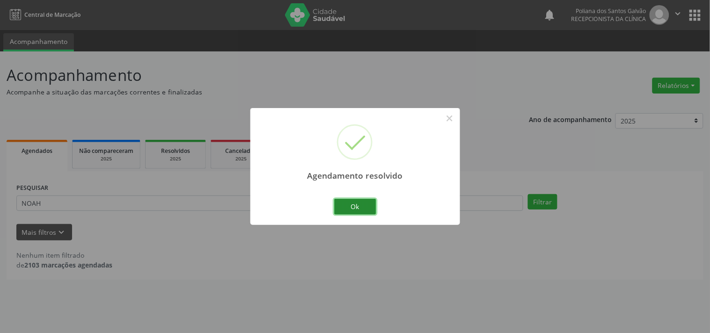
click at [348, 205] on button "Ok" at bounding box center [355, 207] width 42 height 16
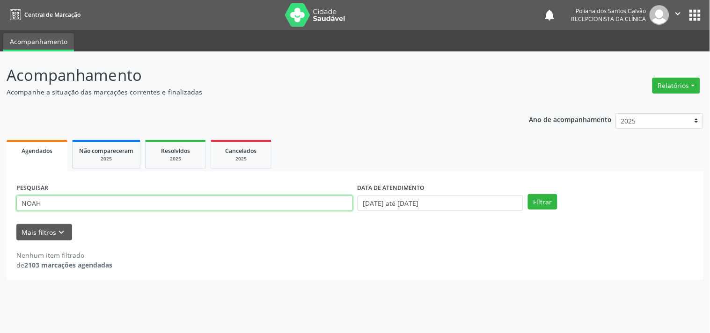
drag, startPoint x: 311, startPoint y: 204, endPoint x: 0, endPoint y: 142, distance: 316.8
click at [0, 142] on div "Acompanhamento Acompanhe a situação das marcações correntes e finalizadas Relat…" at bounding box center [355, 192] width 710 height 282
type input "[PERSON_NAME]"
click at [528, 194] on button "Filtrar" at bounding box center [542, 202] width 29 height 16
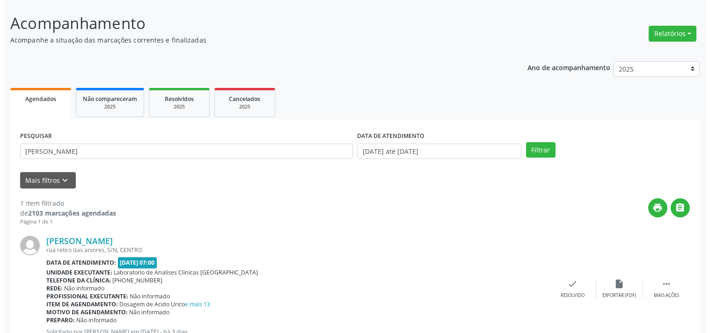
scroll to position [87, 0]
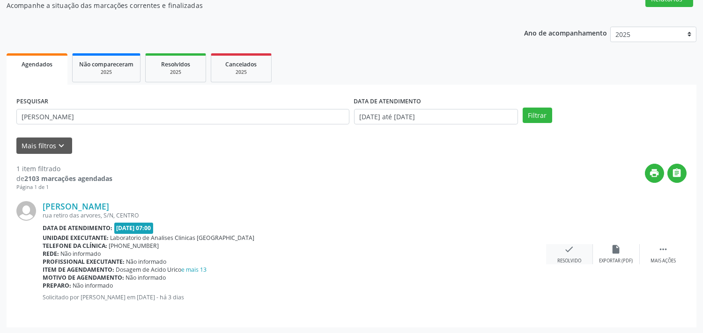
click at [563, 251] on div "check Resolvido" at bounding box center [569, 254] width 47 height 20
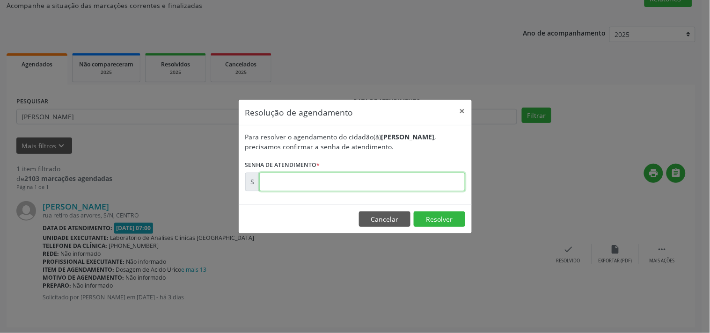
click at [418, 180] on input "text" at bounding box center [362, 182] width 206 height 19
type input "00176638"
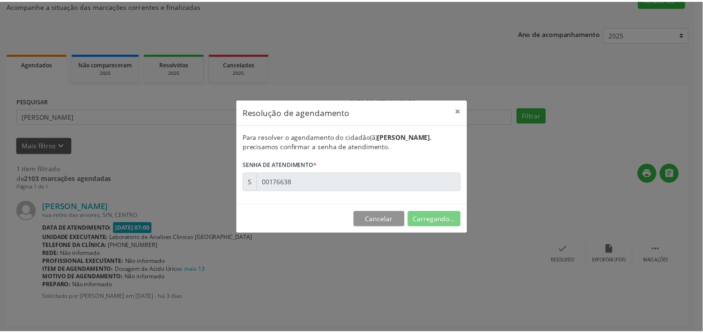
scroll to position [0, 0]
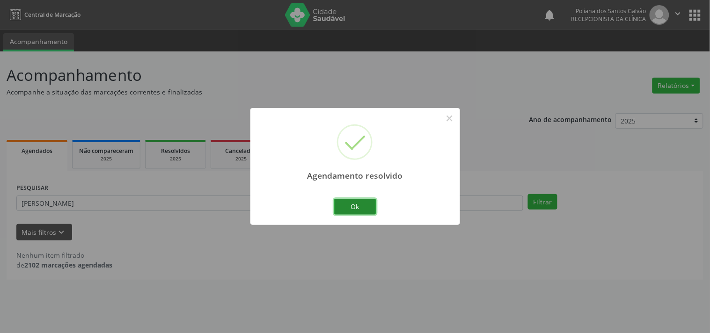
click at [356, 202] on button "Ok" at bounding box center [355, 207] width 42 height 16
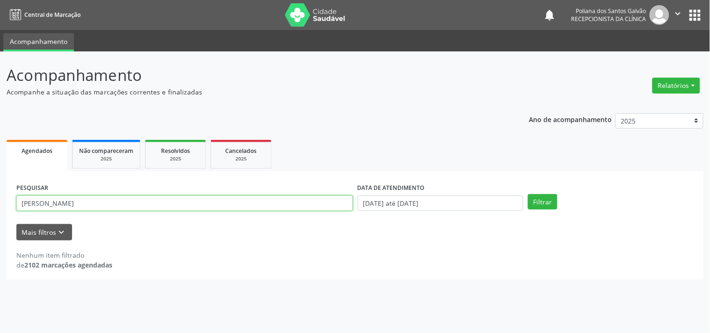
drag, startPoint x: 301, startPoint y: 202, endPoint x: 0, endPoint y: 103, distance: 316.2
click at [0, 96] on div "Acompanhamento Acompanhe a situação das marcações correntes e finalizadas Relat…" at bounding box center [355, 192] width 710 height 282
type input "VALD"
click at [528, 194] on button "Filtrar" at bounding box center [542, 202] width 29 height 16
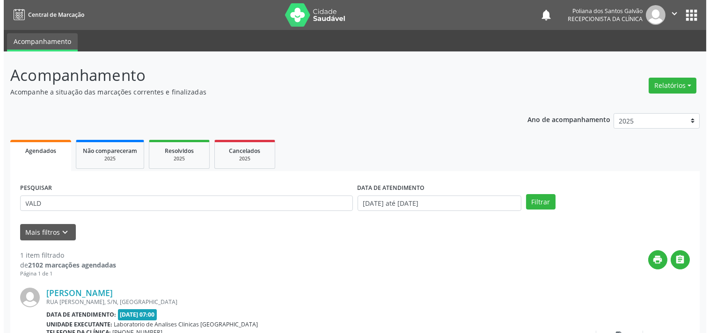
scroll to position [87, 0]
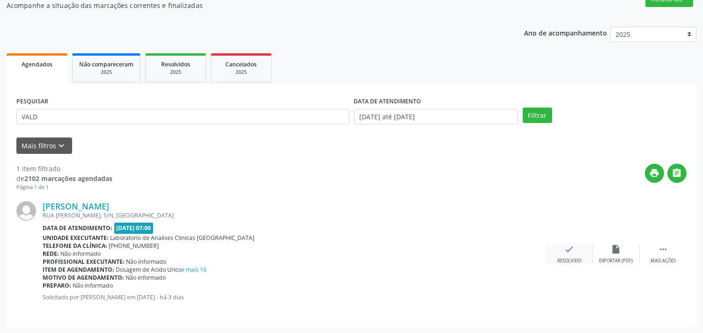
click at [556, 252] on div "check Resolvido" at bounding box center [569, 254] width 47 height 20
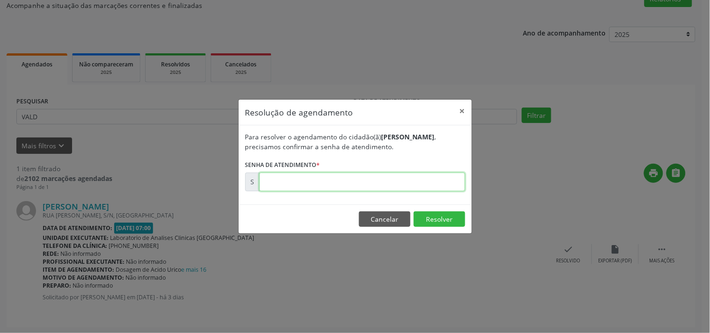
click at [421, 180] on input "text" at bounding box center [362, 182] width 206 height 19
type input "00176640"
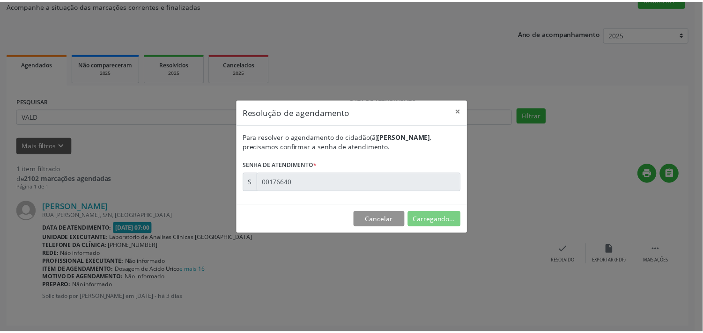
scroll to position [0, 0]
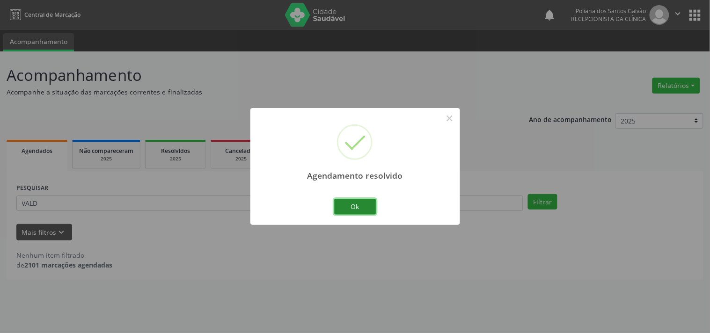
click at [352, 209] on button "Ok" at bounding box center [355, 207] width 42 height 16
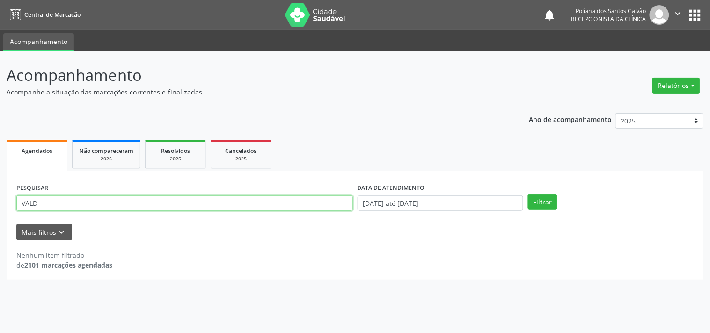
drag, startPoint x: 220, startPoint y: 197, endPoint x: 0, endPoint y: 78, distance: 250.3
click at [0, 87] on div "Acompanhamento Acompanhe a situação das marcações correntes e finalizadas Relat…" at bounding box center [355, 192] width 710 height 282
type input "IZAD"
click at [528, 194] on button "Filtrar" at bounding box center [542, 202] width 29 height 16
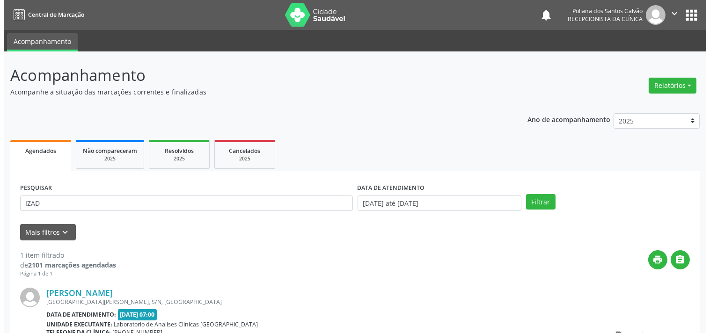
scroll to position [87, 0]
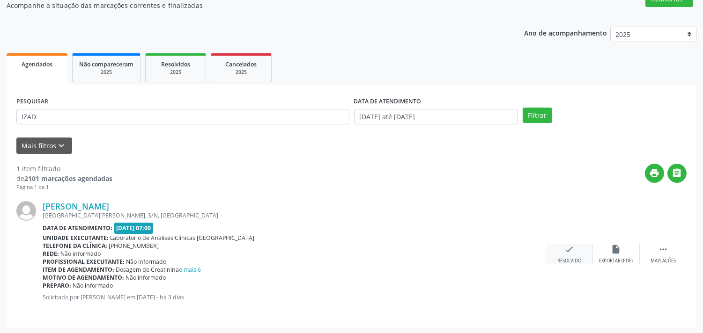
click at [556, 251] on div "check Resolvido" at bounding box center [569, 254] width 47 height 20
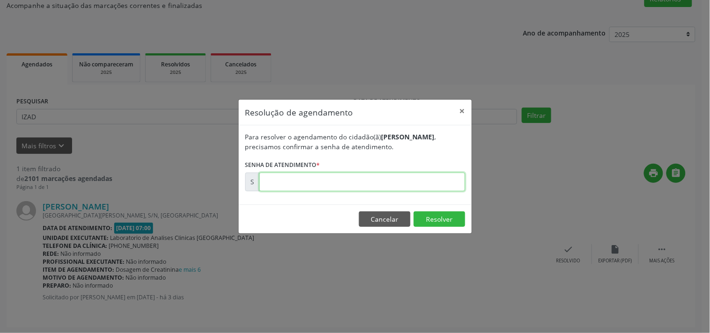
click at [421, 181] on input "text" at bounding box center [362, 182] width 206 height 19
type input "00176809"
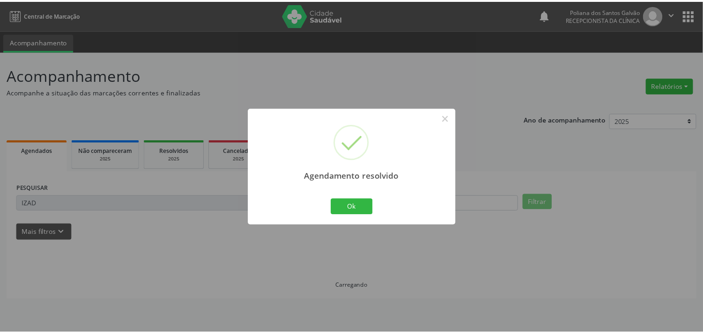
scroll to position [0, 0]
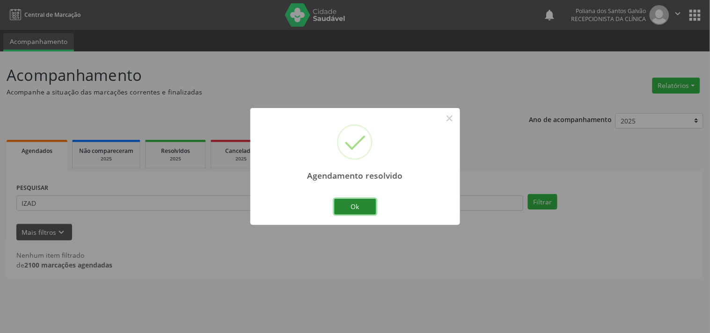
click at [338, 204] on button "Ok" at bounding box center [355, 207] width 42 height 16
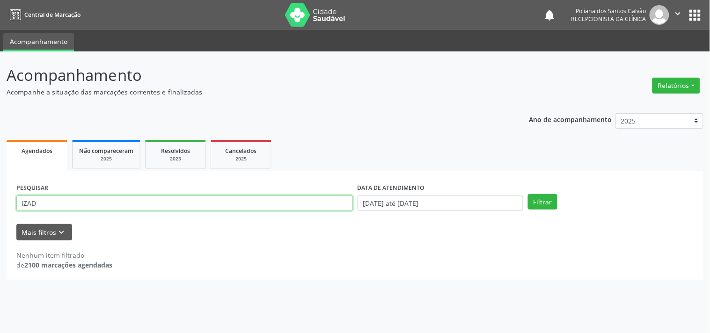
drag, startPoint x: 299, startPoint y: 207, endPoint x: 0, endPoint y: 104, distance: 315.9
click at [0, 109] on div "Acompanhamento Acompanhe a situação das marcações correntes e finalizadas Relat…" at bounding box center [355, 192] width 710 height 282
type input "ENR"
click at [528, 194] on button "Filtrar" at bounding box center [542, 202] width 29 height 16
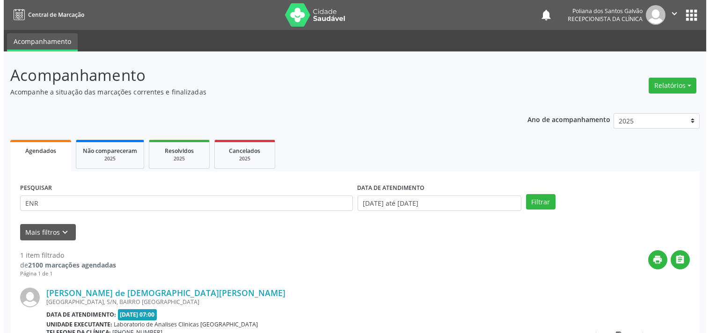
scroll to position [87, 0]
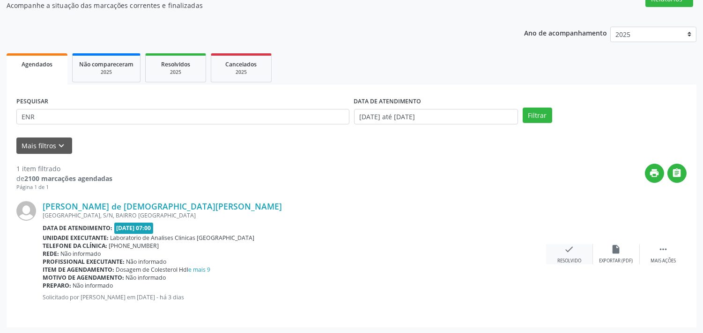
click at [562, 259] on div "Resolvido" at bounding box center [569, 261] width 24 height 7
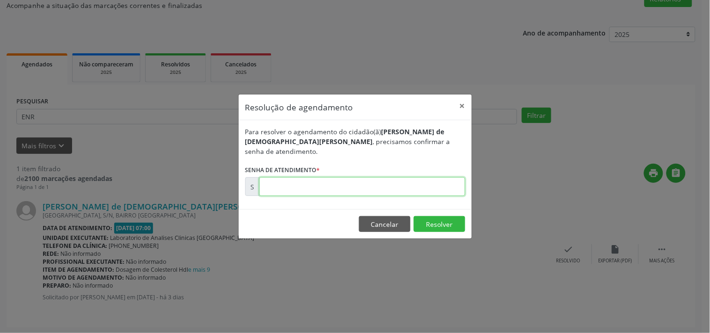
click at [385, 186] on input "text" at bounding box center [362, 186] width 206 height 19
type input "00176646"
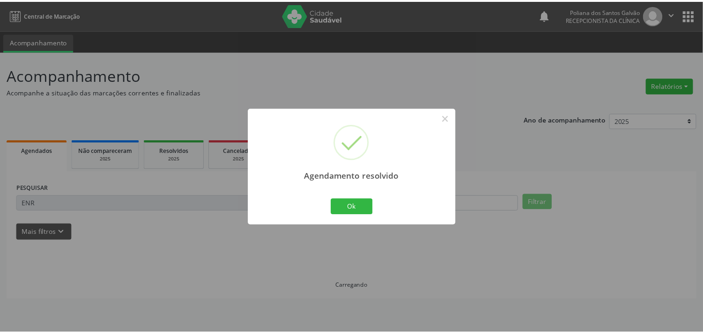
scroll to position [0, 0]
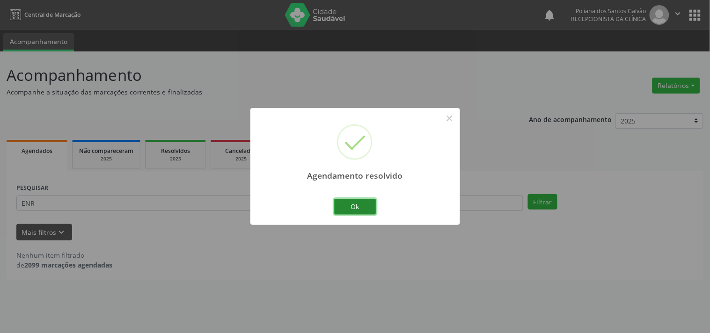
click at [365, 207] on button "Ok" at bounding box center [355, 207] width 42 height 16
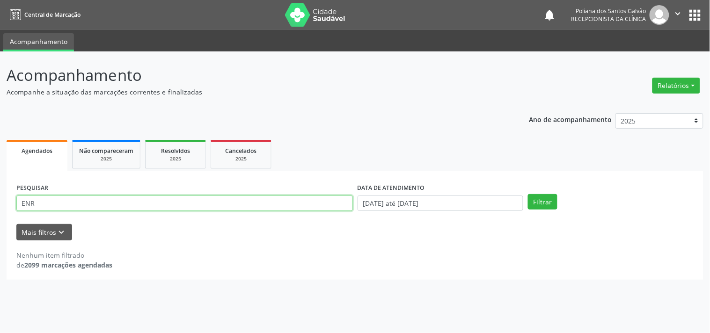
drag, startPoint x: 175, startPoint y: 202, endPoint x: 0, endPoint y: 139, distance: 185.7
click at [0, 139] on div "Acompanhamento Acompanhe a situação das marcações correntes e finalizadas Relat…" at bounding box center [355, 192] width 710 height 282
click at [528, 194] on button "Filtrar" at bounding box center [542, 202] width 29 height 16
click at [31, 206] on input "VALN" at bounding box center [184, 204] width 337 height 16
click at [34, 203] on input "VALN" at bounding box center [184, 204] width 337 height 16
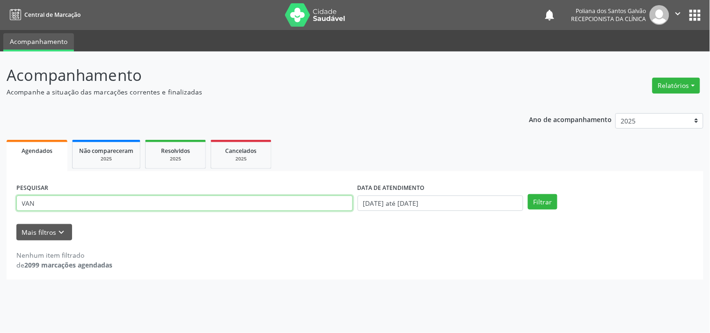
type input "VAN"
click at [528, 194] on button "Filtrar" at bounding box center [542, 202] width 29 height 16
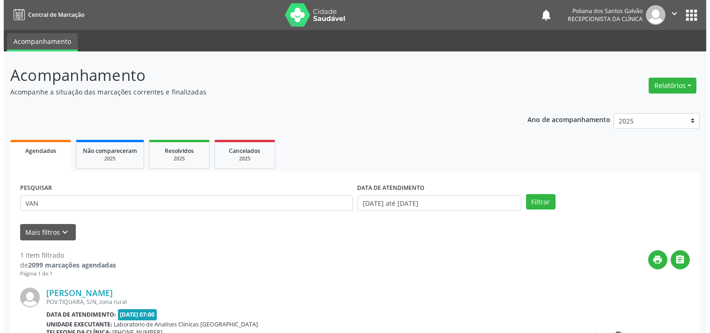
scroll to position [87, 0]
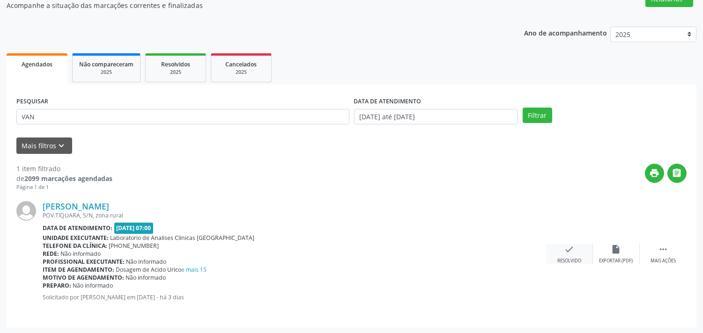
click at [553, 249] on div "check Resolvido" at bounding box center [569, 254] width 47 height 20
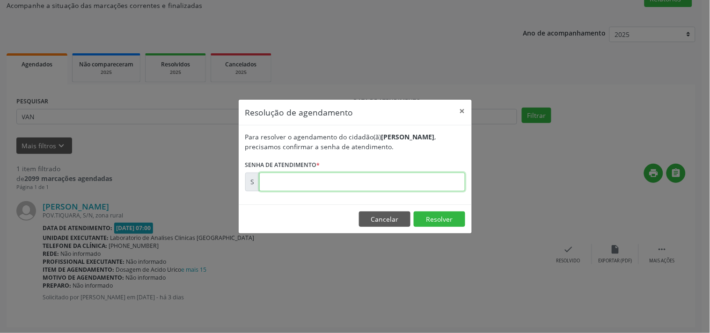
click at [400, 183] on input "text" at bounding box center [362, 182] width 206 height 19
type input "00176639"
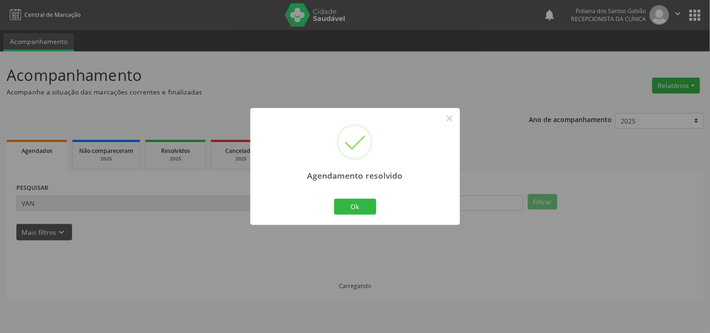
scroll to position [0, 0]
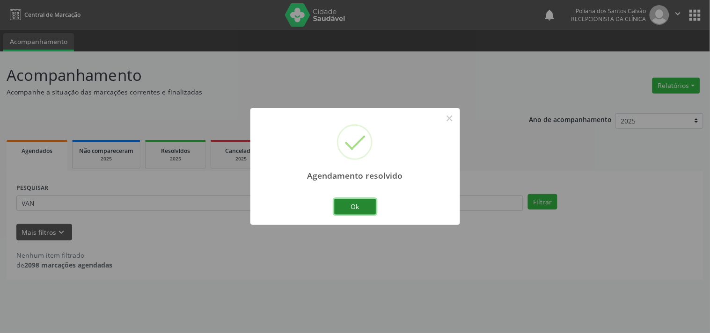
click at [359, 200] on button "Ok" at bounding box center [355, 207] width 42 height 16
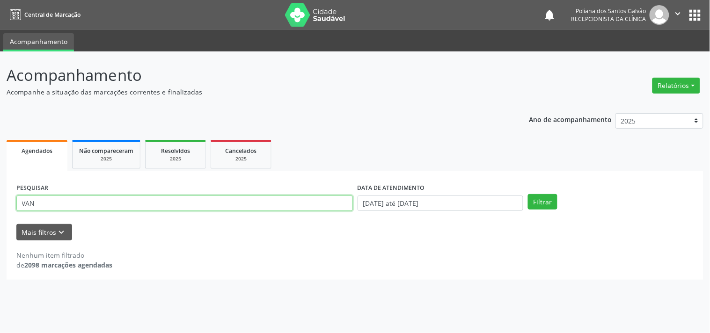
drag, startPoint x: 303, startPoint y: 200, endPoint x: 0, endPoint y: 189, distance: 303.5
click at [0, 175] on div "Acompanhamento Acompanhe a situação das marcações correntes e finalizadas Relat…" at bounding box center [355, 192] width 710 height 282
